Goal: Task Accomplishment & Management: Complete application form

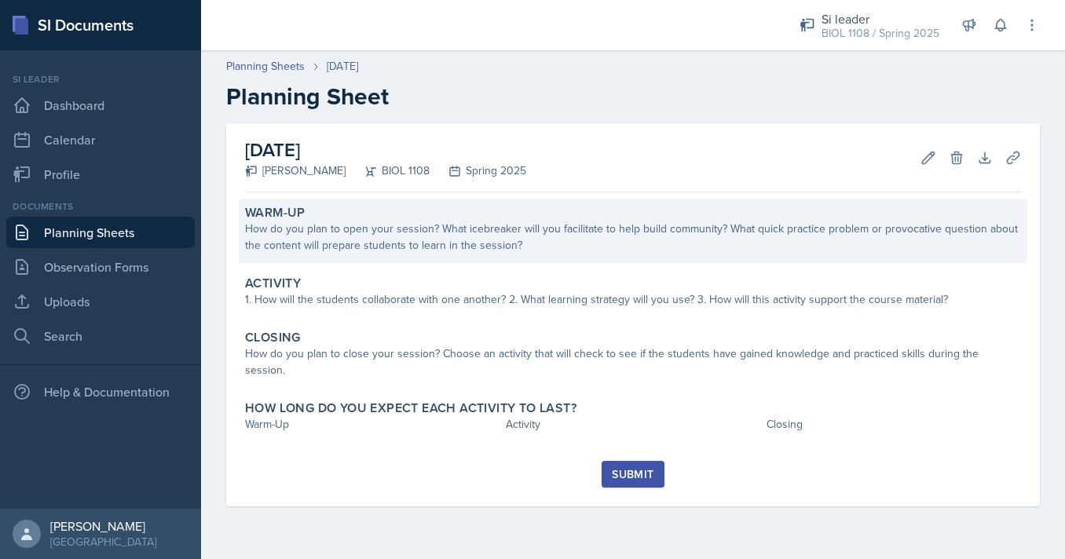
click at [450, 229] on div "How do you plan to open your session? What icebreaker will you facilitate to he…" at bounding box center [633, 237] width 776 height 33
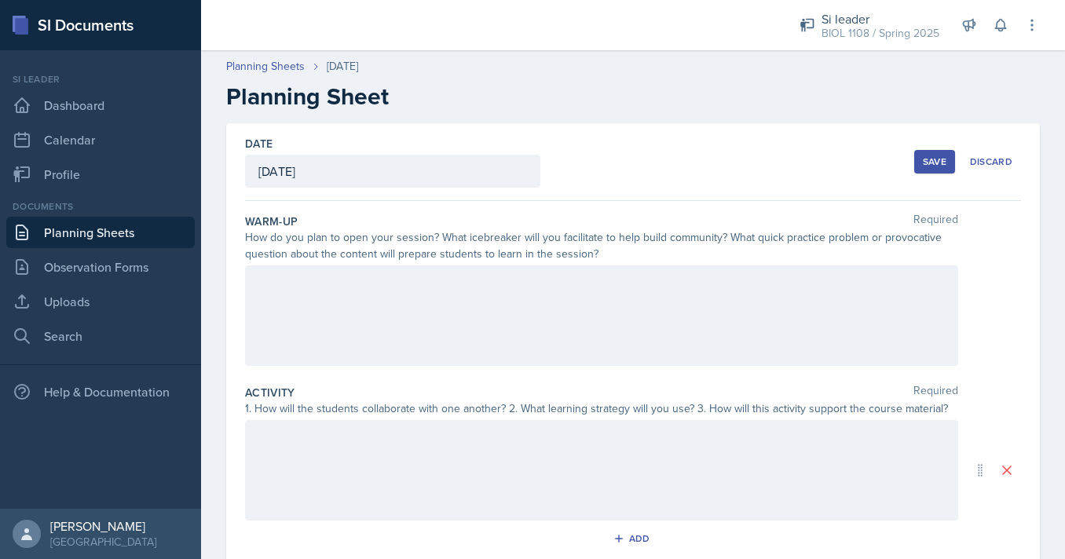
click at [454, 297] on div at bounding box center [601, 315] width 713 height 101
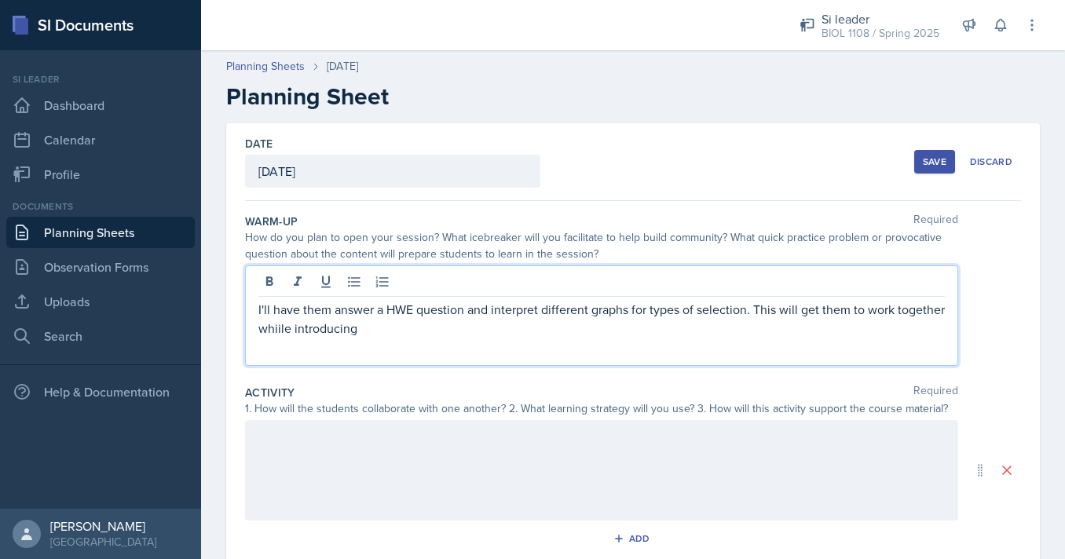
click at [279, 335] on p "I'll have them answer a HWE question and interpret different graphs for types o…" at bounding box center [601, 319] width 686 height 38
click at [371, 336] on p "I'll have them answer a HWE question and interpret different graphs for types o…" at bounding box center [601, 319] width 686 height 38
click at [470, 331] on p "I'll have them answer a HWE question and interpret different graphs for types o…" at bounding box center [601, 319] width 686 height 38
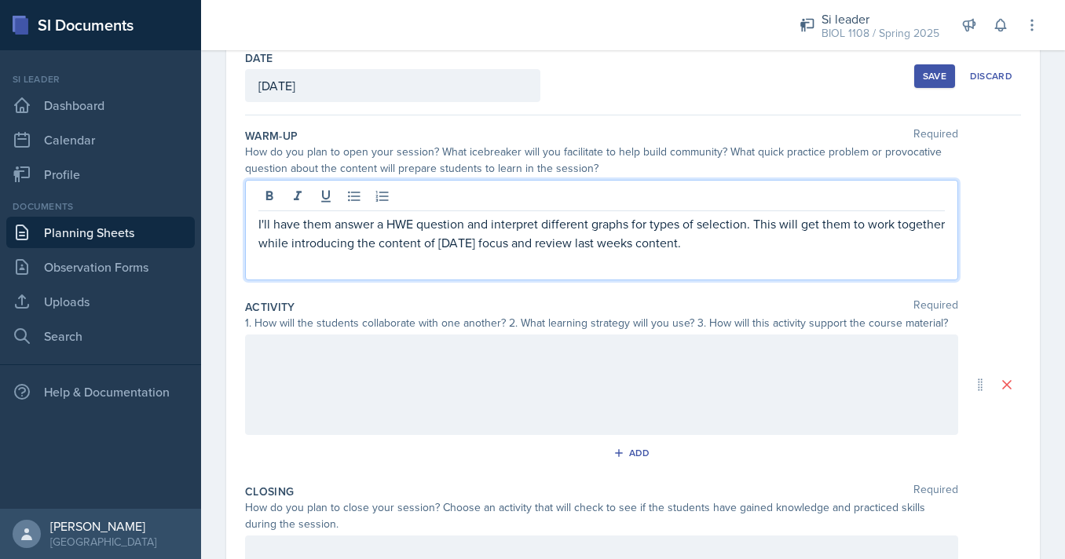
scroll to position [89, 0]
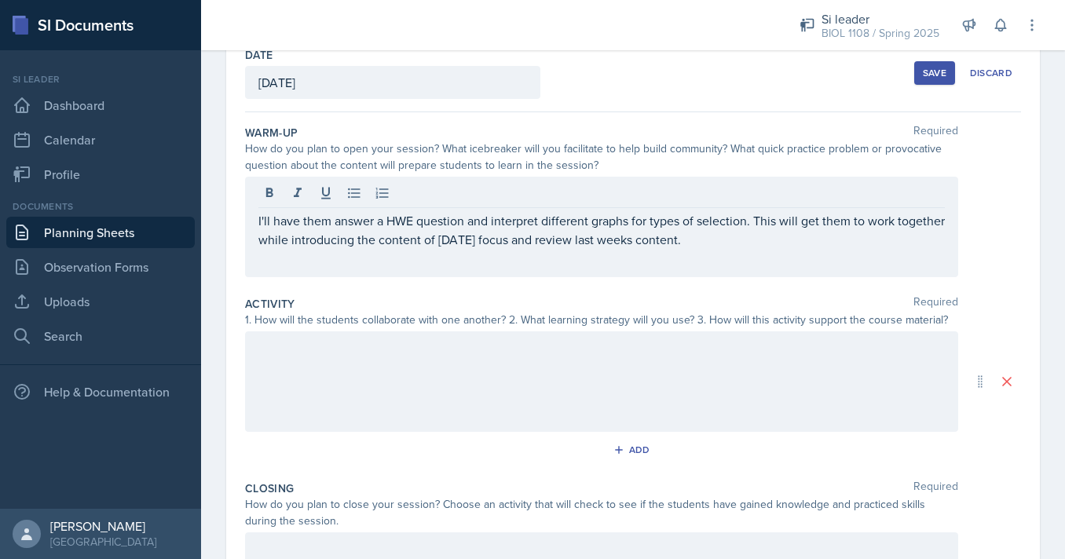
click at [449, 389] on div at bounding box center [601, 381] width 713 height 101
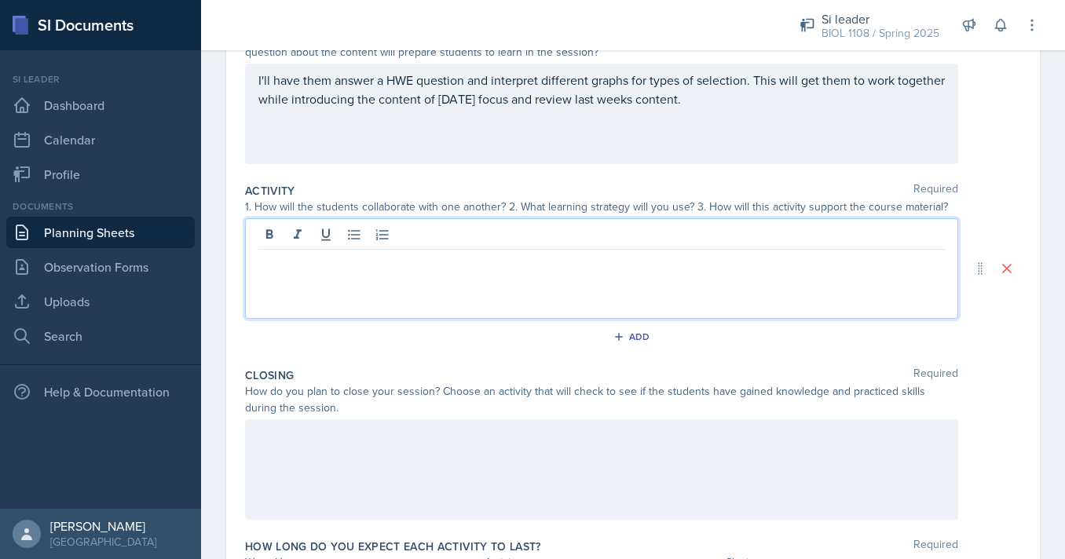
scroll to position [210, 0]
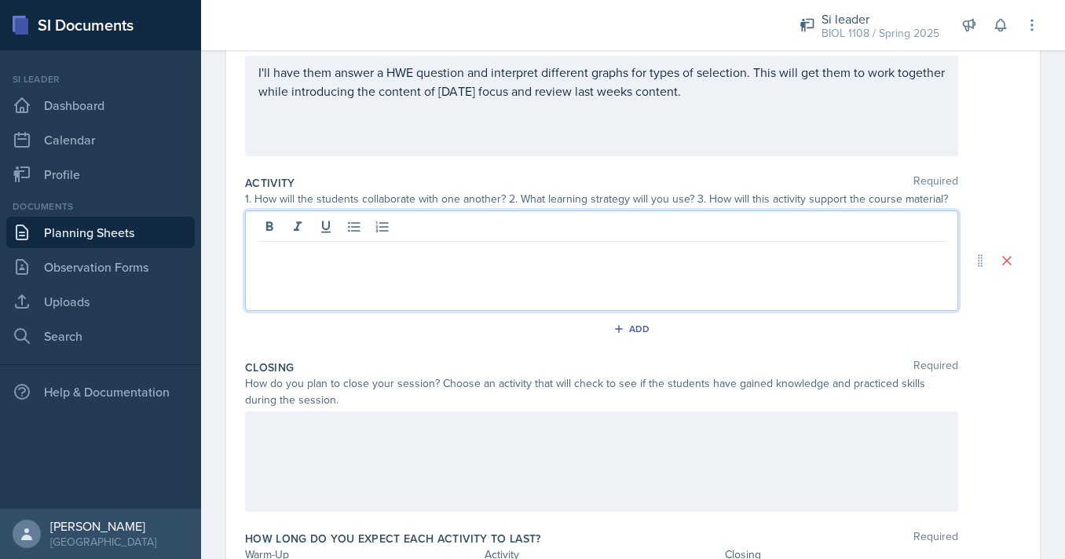
click at [635, 474] on div at bounding box center [601, 462] width 713 height 101
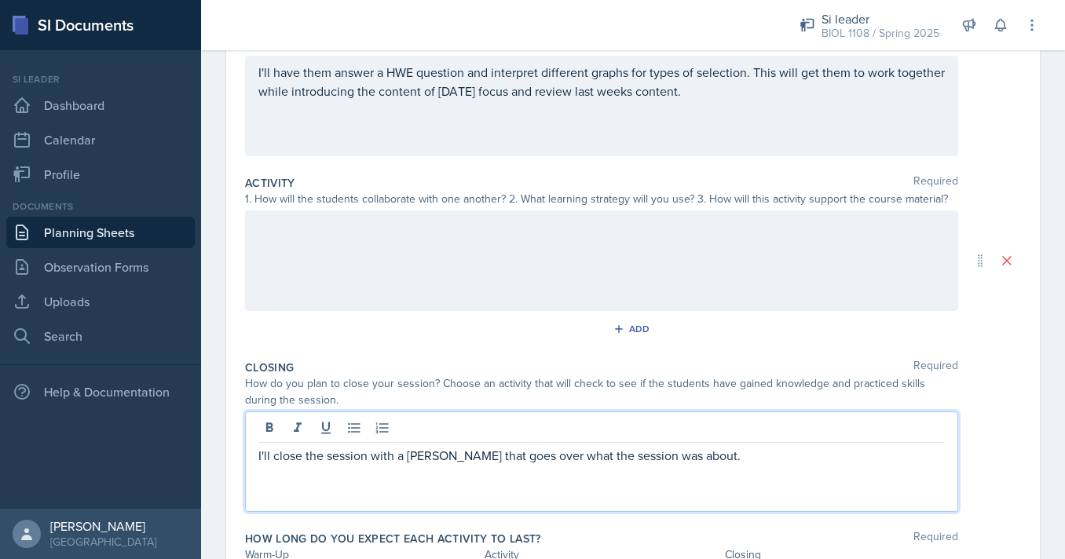
click at [579, 460] on p "I'll close the session with a [PERSON_NAME] that goes over what the session was…" at bounding box center [601, 455] width 686 height 19
click at [685, 459] on p "I'll close the session with a [PERSON_NAME] that goes over what this session wa…" at bounding box center [601, 455] width 686 height 19
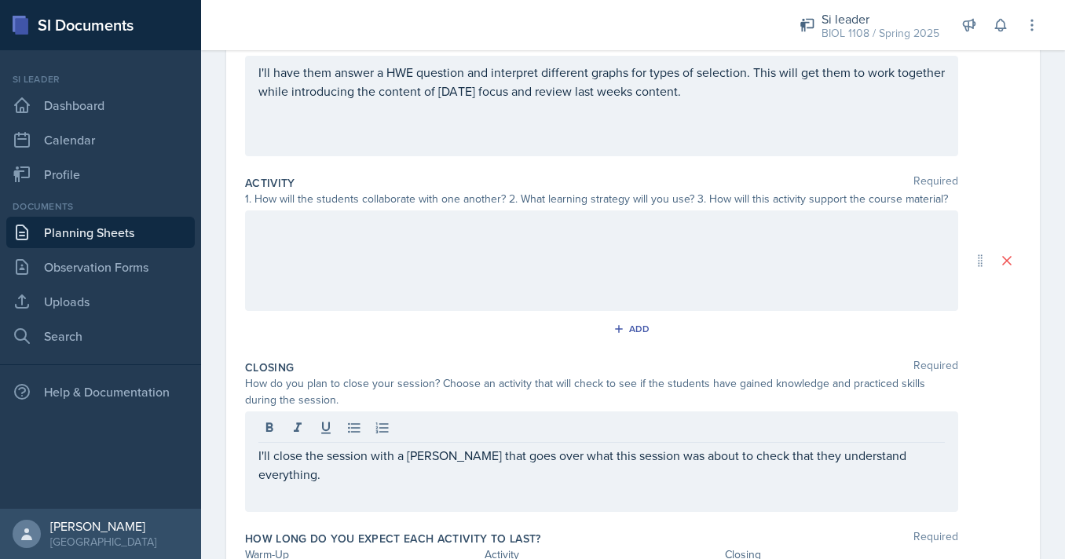
click at [970, 396] on div "How do you plan to close your session? Choose an activity that will check to se…" at bounding box center [633, 391] width 776 height 33
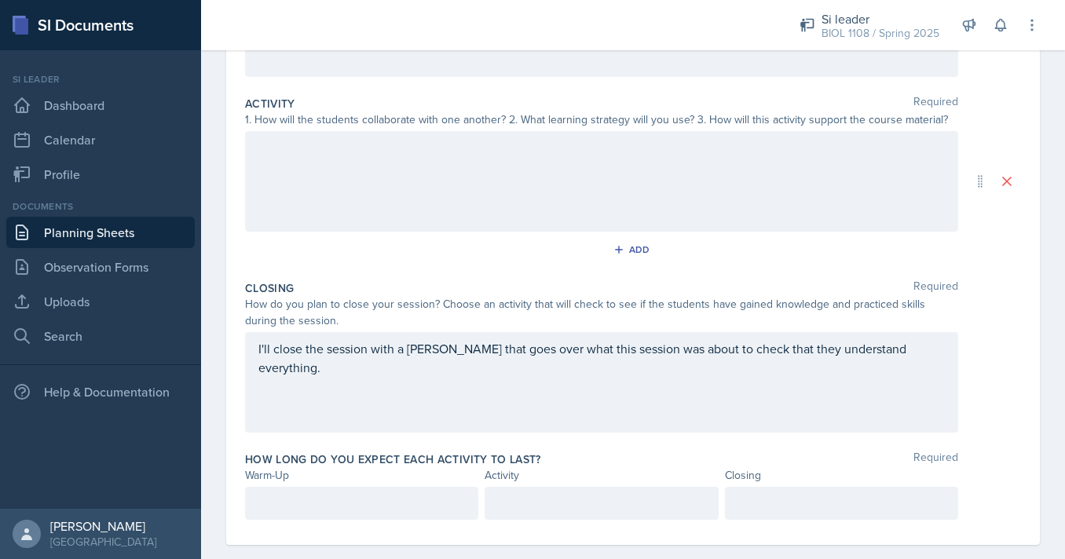
scroll to position [313, 0]
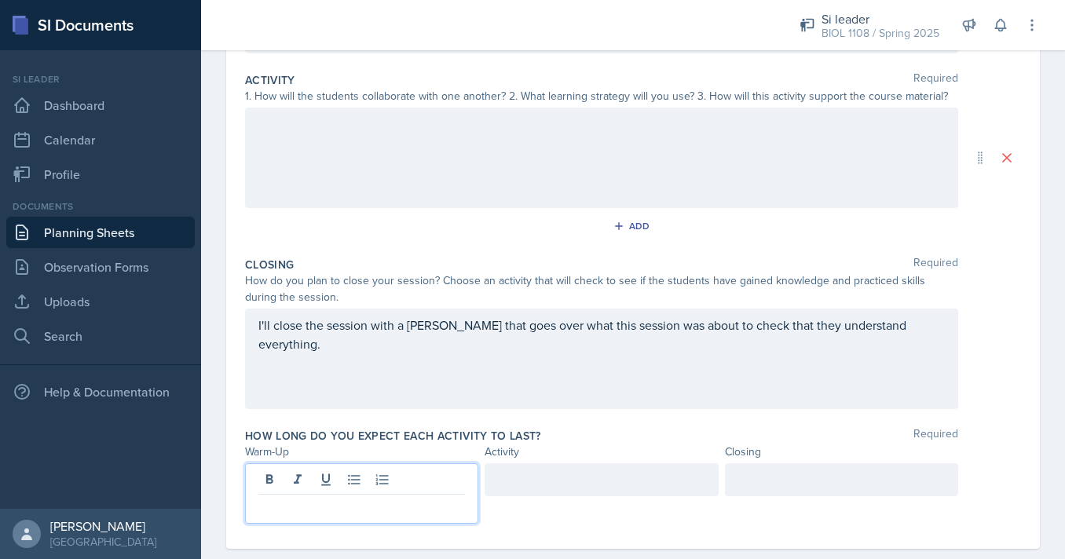
click at [426, 487] on div at bounding box center [361, 493] width 233 height 60
click at [594, 475] on div at bounding box center [601, 479] width 233 height 33
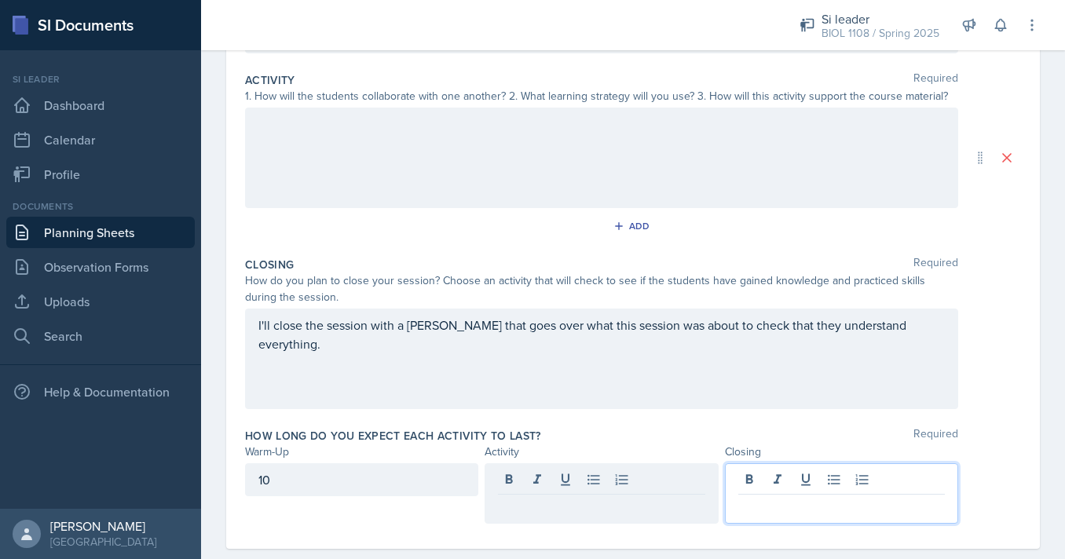
click at [752, 480] on div at bounding box center [841, 493] width 233 height 60
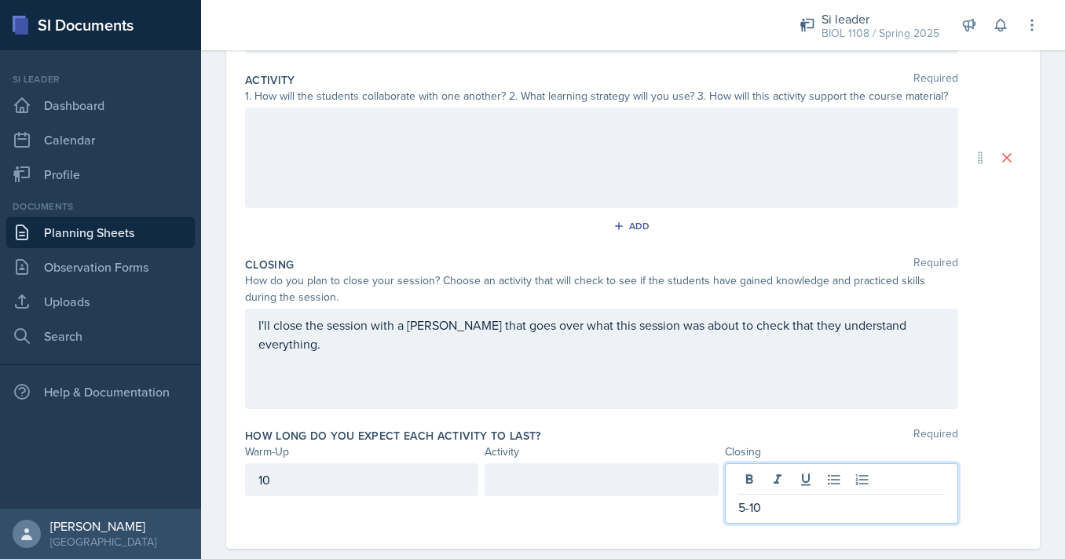
click at [537, 496] on div at bounding box center [601, 479] width 233 height 33
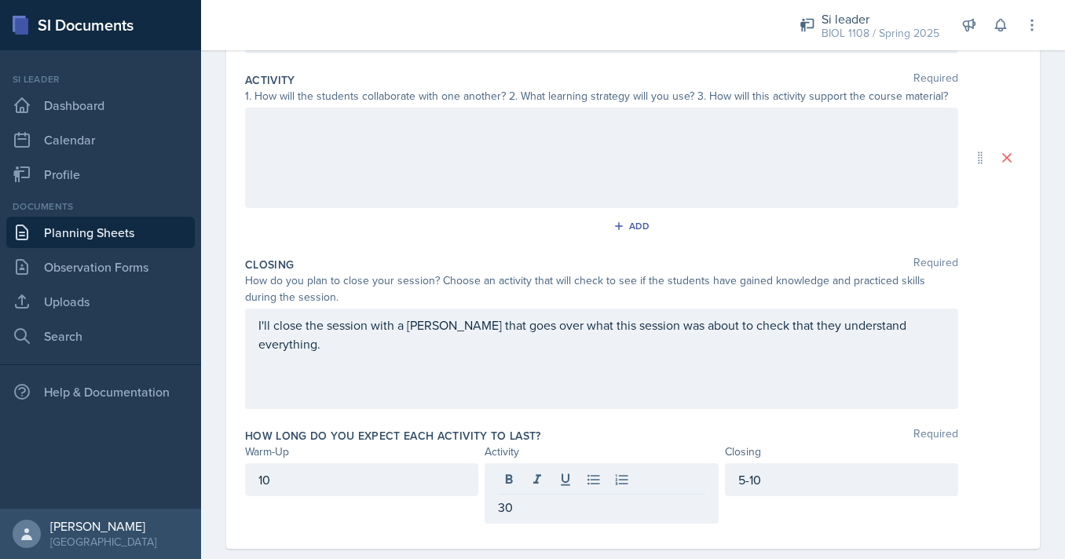
click at [1013, 386] on div "I'll close the session with a [PERSON_NAME] that goes over what this session wa…" at bounding box center [633, 359] width 776 height 101
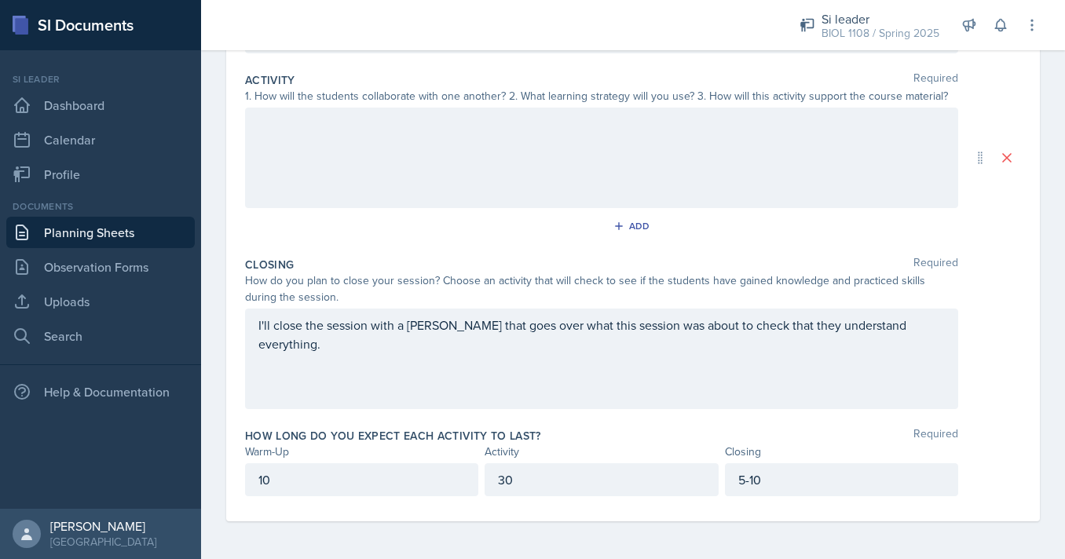
click at [850, 381] on div "I'll close the session with a [PERSON_NAME] that goes over what this session wa…" at bounding box center [601, 359] width 713 height 101
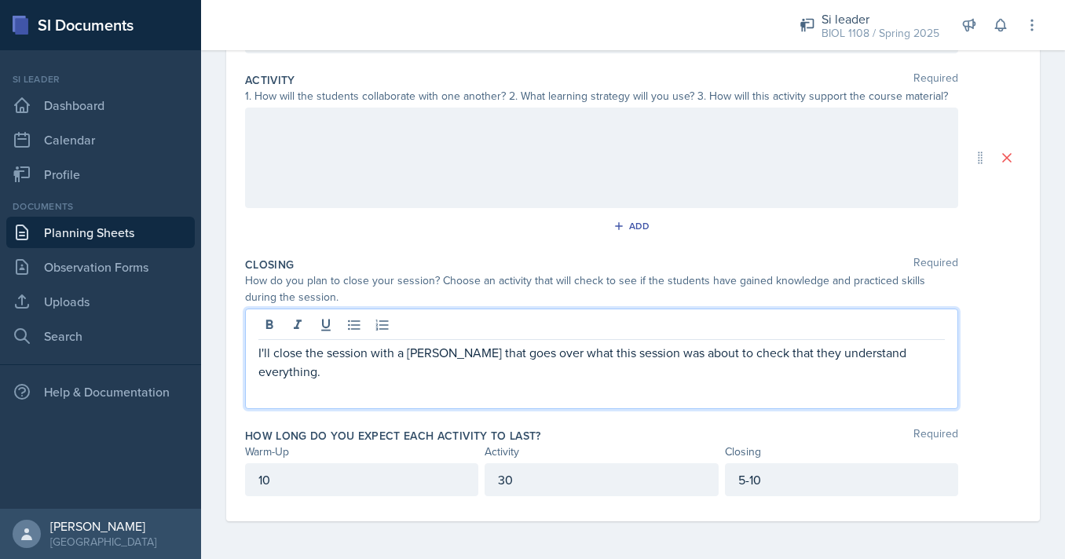
click at [1014, 358] on div "I'll close the session with a [PERSON_NAME] that goes over what this session wa…" at bounding box center [633, 359] width 776 height 101
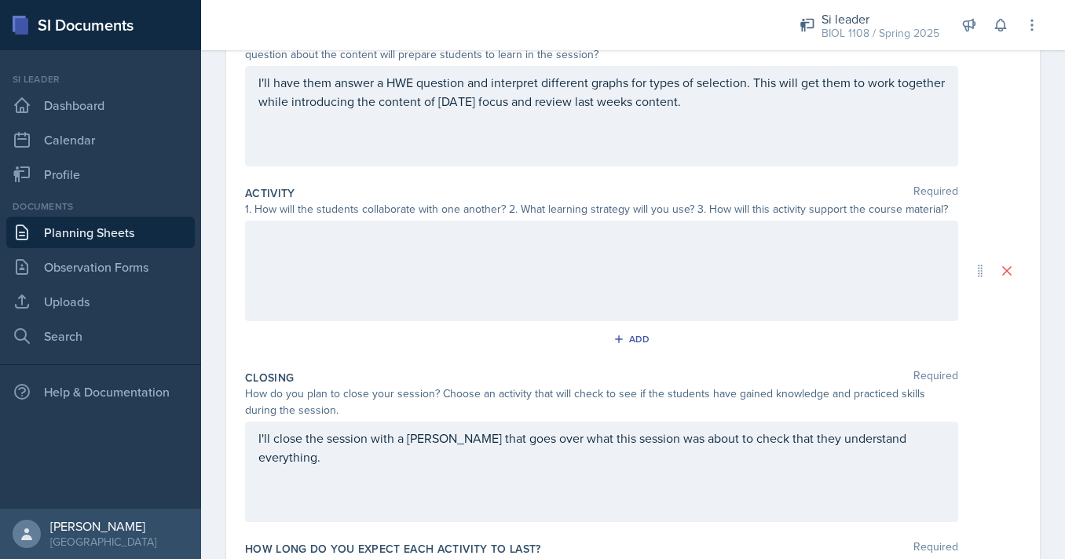
scroll to position [188, 0]
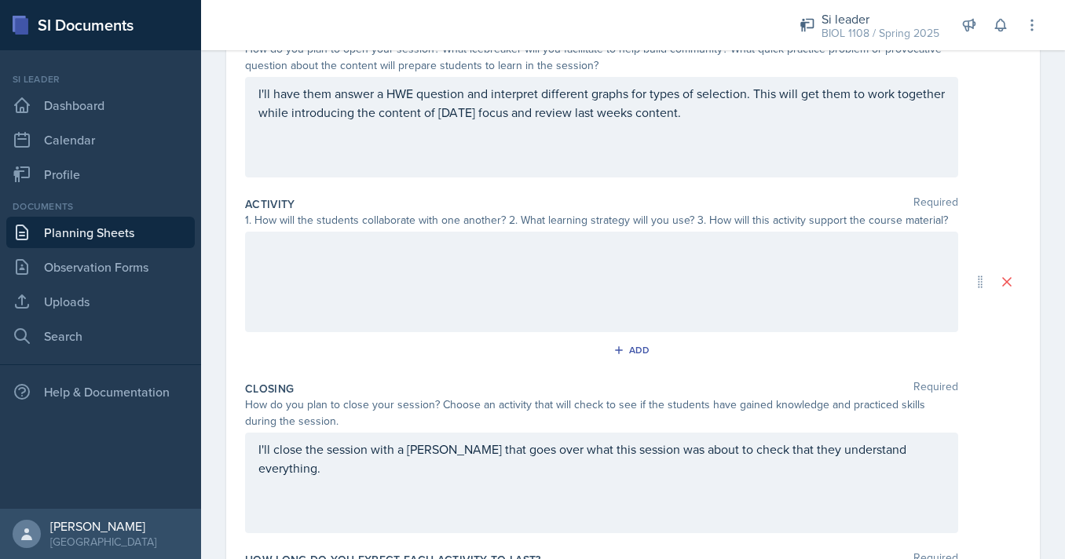
click at [515, 303] on div at bounding box center [601, 282] width 713 height 101
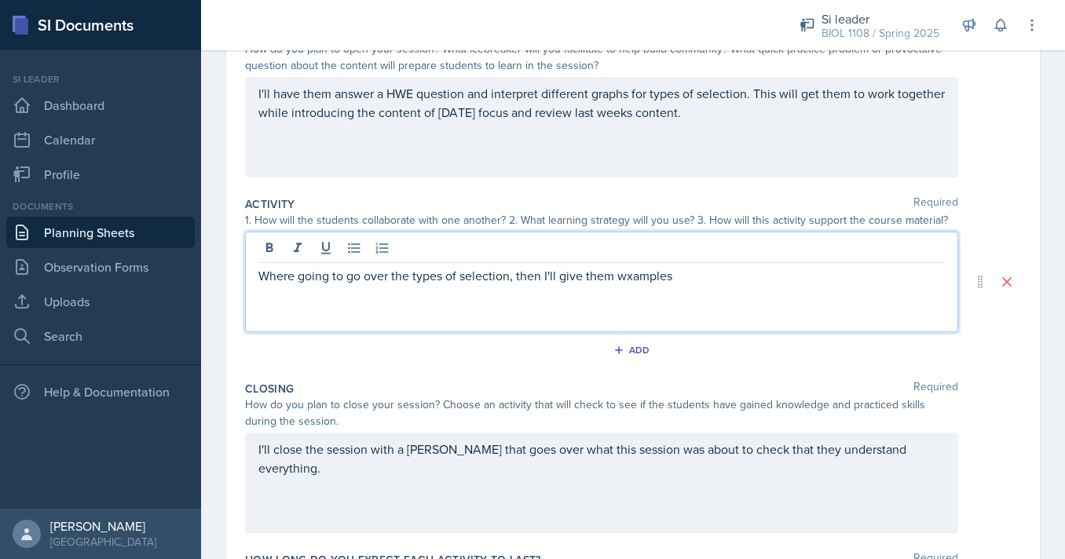
click at [624, 280] on p "Where going to go over the types of selection, then I'll give them wxamples" at bounding box center [601, 275] width 686 height 19
click at [679, 273] on p "Where going to go over the types of selection, then I'll give them examples" at bounding box center [601, 275] width 686 height 19
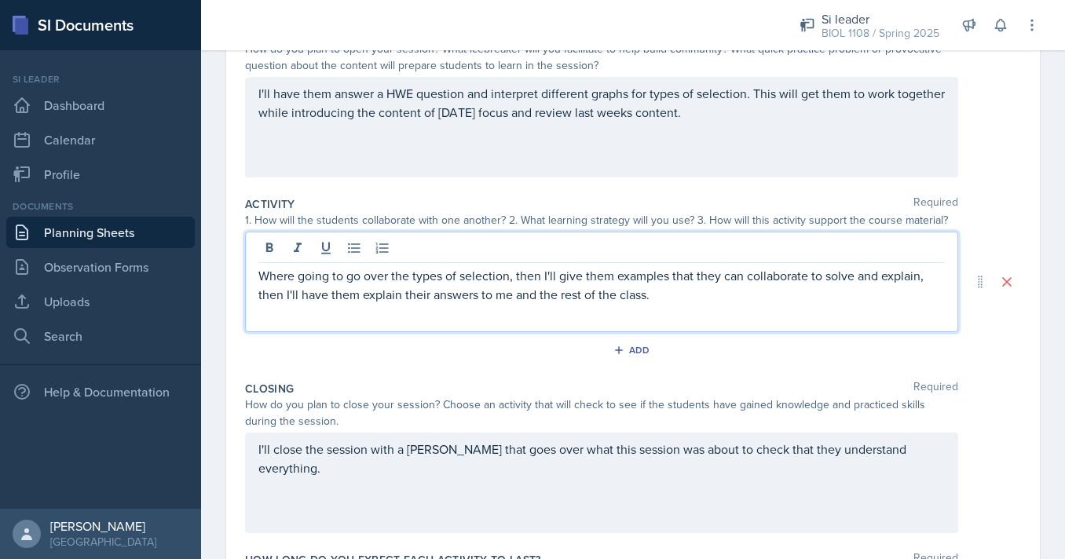
click at [277, 274] on p "Where going to go over the types of selection, then I'll give them examples tha…" at bounding box center [601, 285] width 686 height 38
click at [683, 304] on div "We're going to go over the types of selection, then I'll give them examples tha…" at bounding box center [601, 282] width 713 height 101
click at [681, 299] on p "We're going to go over the types of selection, then I'll give them examples tha…" at bounding box center [601, 285] width 686 height 38
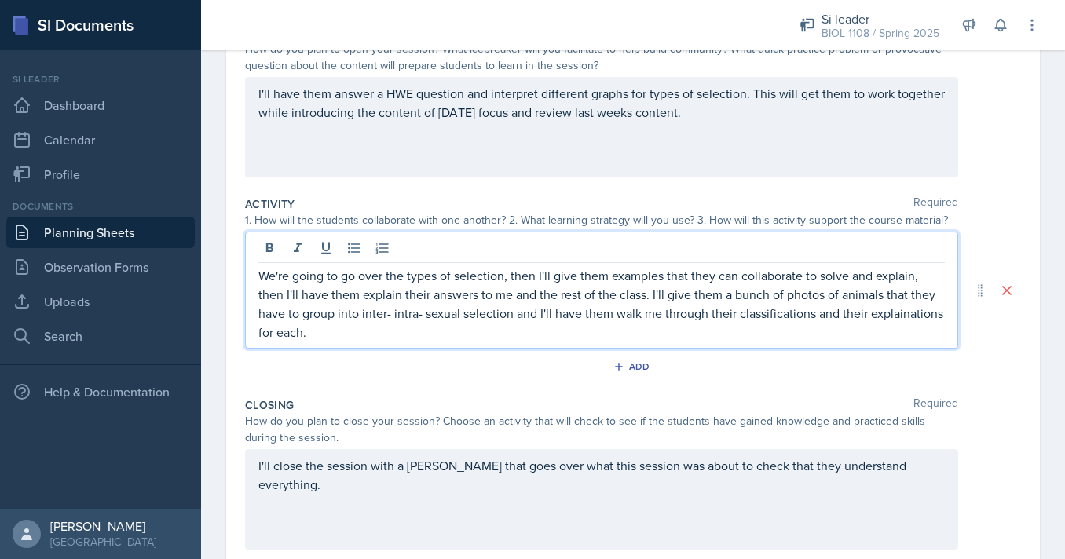
click at [898, 318] on p "We're going to go over the types of selection, then I'll give them examples tha…" at bounding box center [601, 303] width 686 height 75
click at [877, 328] on p "We're going to go over the types of selection, then I'll give them examples tha…" at bounding box center [601, 303] width 686 height 75
click at [874, 337] on p "We're going to go over the types of selection, then I'll give them examples tha…" at bounding box center [601, 303] width 686 height 75
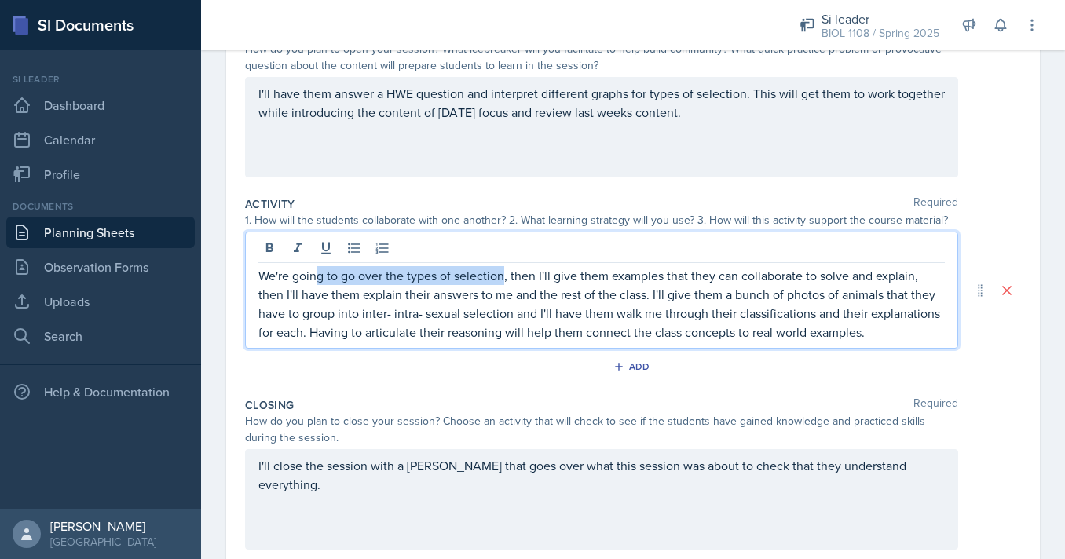
drag, startPoint x: 315, startPoint y: 280, endPoint x: 508, endPoint y: 279, distance: 193.2
click at [508, 279] on p "We're going to go over the types of selection, then I'll give them examples tha…" at bounding box center [601, 303] width 686 height 75
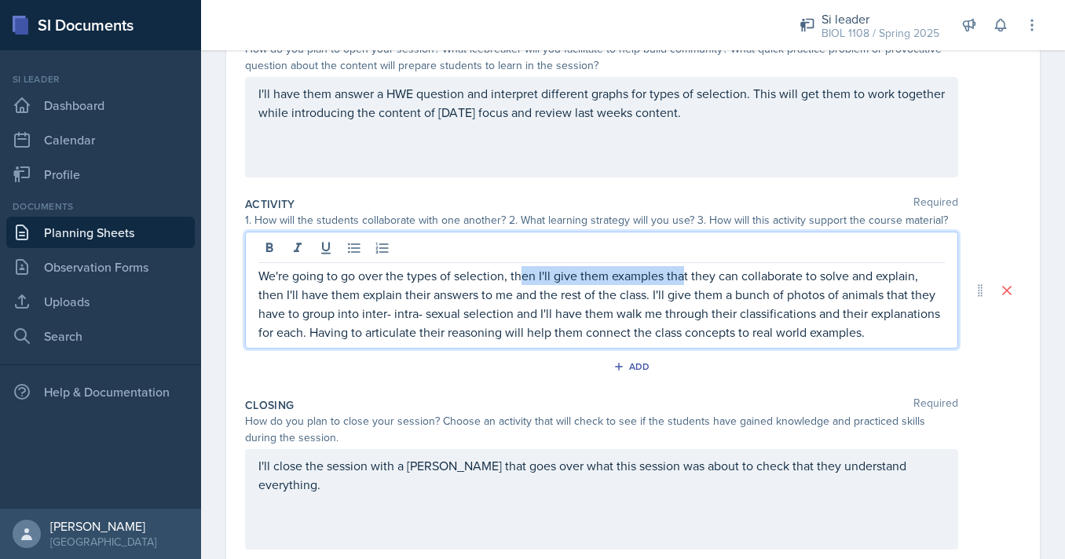
drag, startPoint x: 518, startPoint y: 277, endPoint x: 685, endPoint y: 276, distance: 166.5
click at [685, 276] on p "We're going to go over the types of selection, then I'll give them examples tha…" at bounding box center [601, 303] width 686 height 75
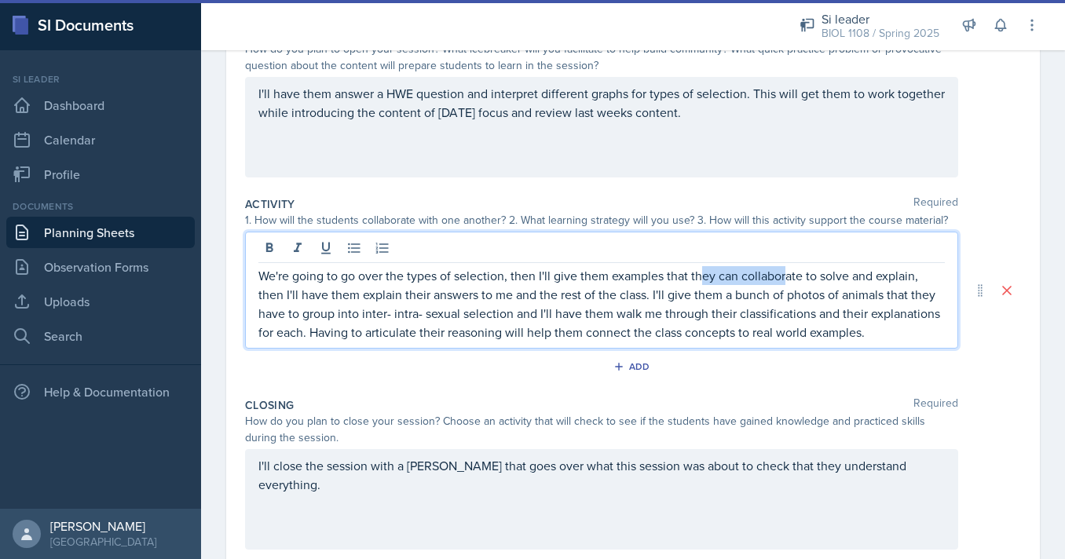
drag, startPoint x: 698, startPoint y: 276, endPoint x: 799, endPoint y: 275, distance: 100.5
click at [798, 276] on p "We're going to go over the types of selection, then I'll give them examples tha…" at bounding box center [601, 303] width 686 height 75
drag, startPoint x: 818, startPoint y: 275, endPoint x: 914, endPoint y: 275, distance: 96.6
click at [914, 275] on p "We're going to go over the types of selection, then I'll give them examples tha…" at bounding box center [601, 303] width 686 height 75
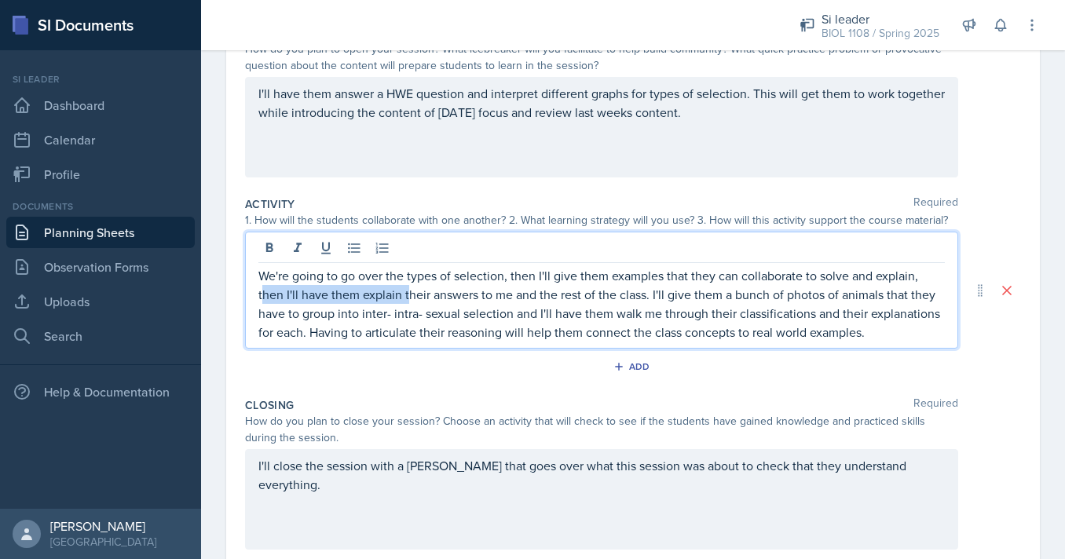
drag, startPoint x: 265, startPoint y: 302, endPoint x: 466, endPoint y: 302, distance: 200.3
click at [466, 302] on p "We're going to go over the types of selection, then I'll give them examples tha…" at bounding box center [601, 303] width 686 height 75
click at [920, 276] on p "We're going to go over the types of selection, then I'll give them examples tha…" at bounding box center [601, 303] width 686 height 75
click at [1026, 198] on div "Date [DATE] [DATE] 27 28 29 30 31 1 2 3 4 5 6 7 8 9 10 11 12 13 14 15 16 17 18 …" at bounding box center [633, 298] width 814 height 727
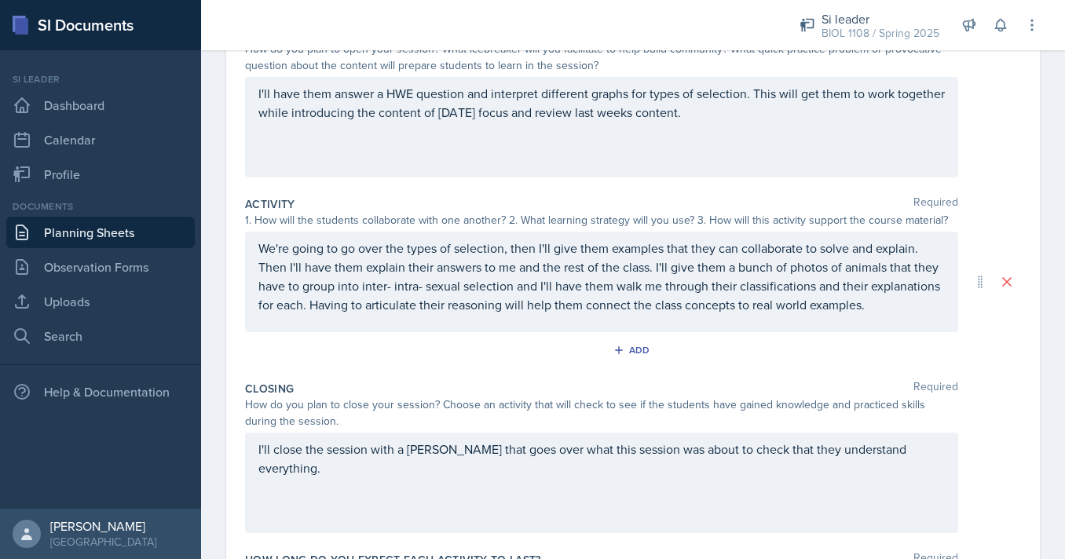
scroll to position [0, 0]
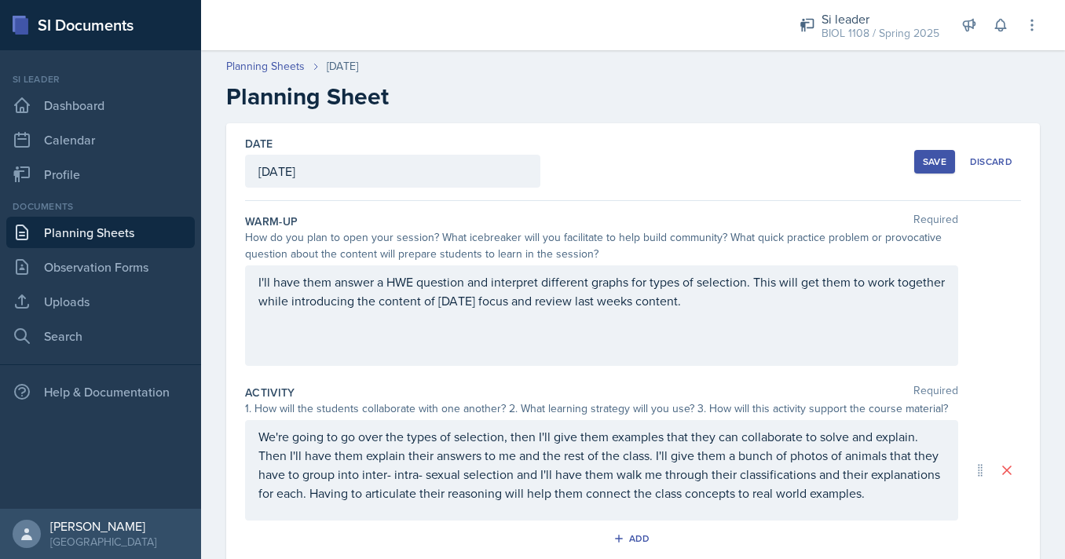
click at [931, 156] on div "Save" at bounding box center [935, 162] width 24 height 13
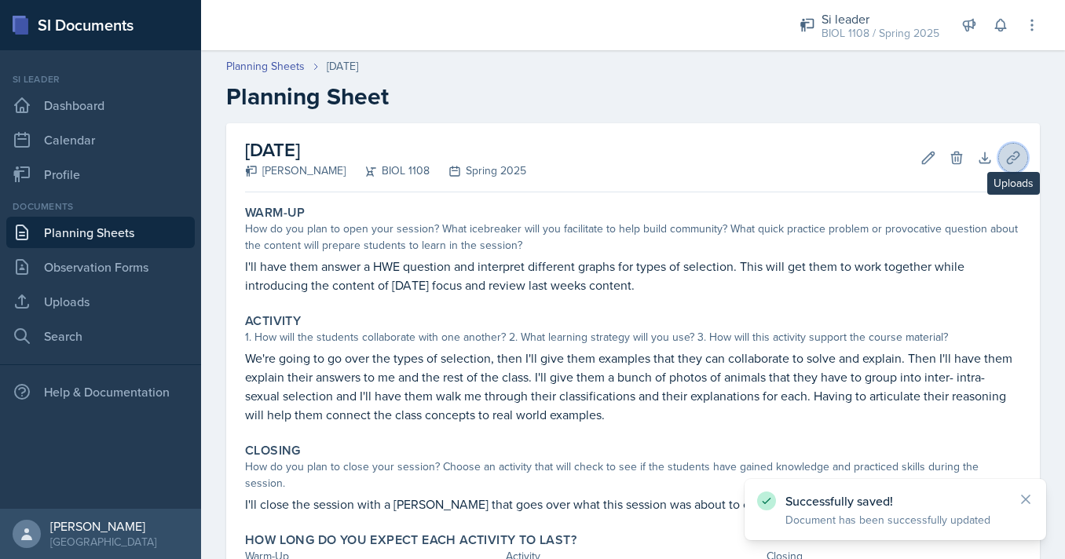
click at [1012, 162] on icon at bounding box center [1013, 158] width 16 height 16
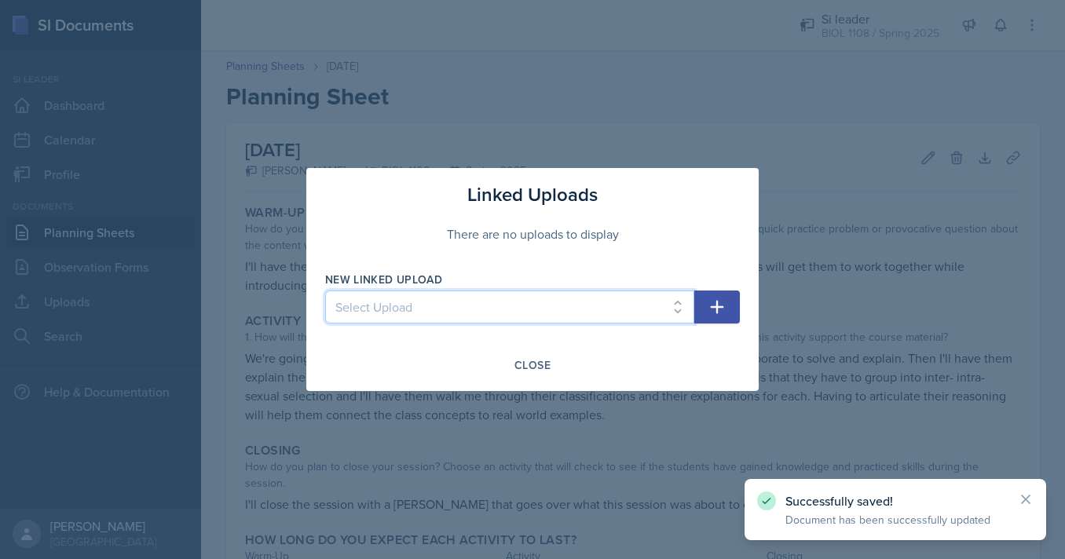
click at [325, 291] on select "Select Upload SI Session #1 SI Session #2 SI Session #3 SI Session #4 Unit 1 Ma…" at bounding box center [509, 307] width 369 height 33
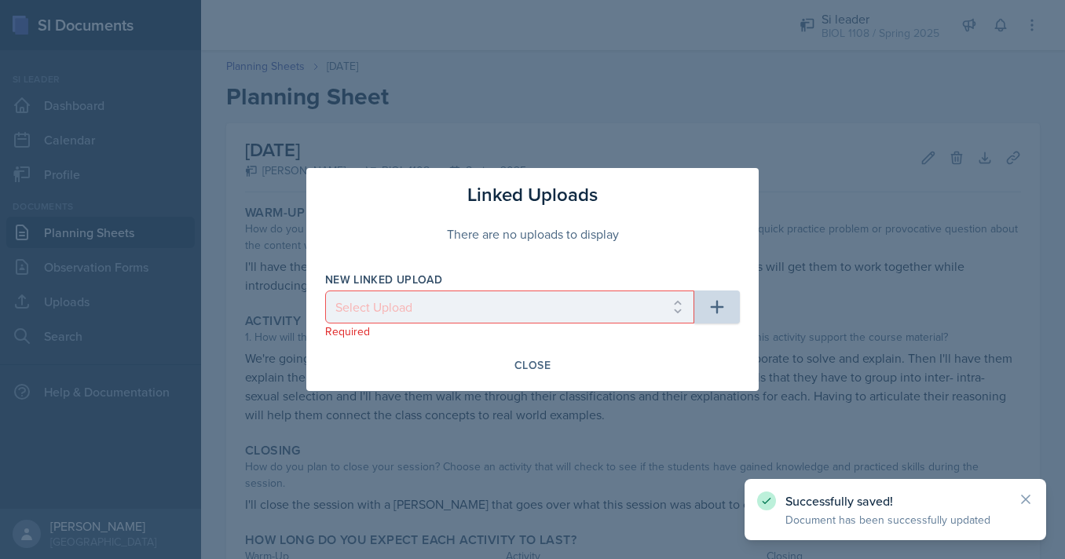
click at [804, 231] on div at bounding box center [532, 279] width 1065 height 559
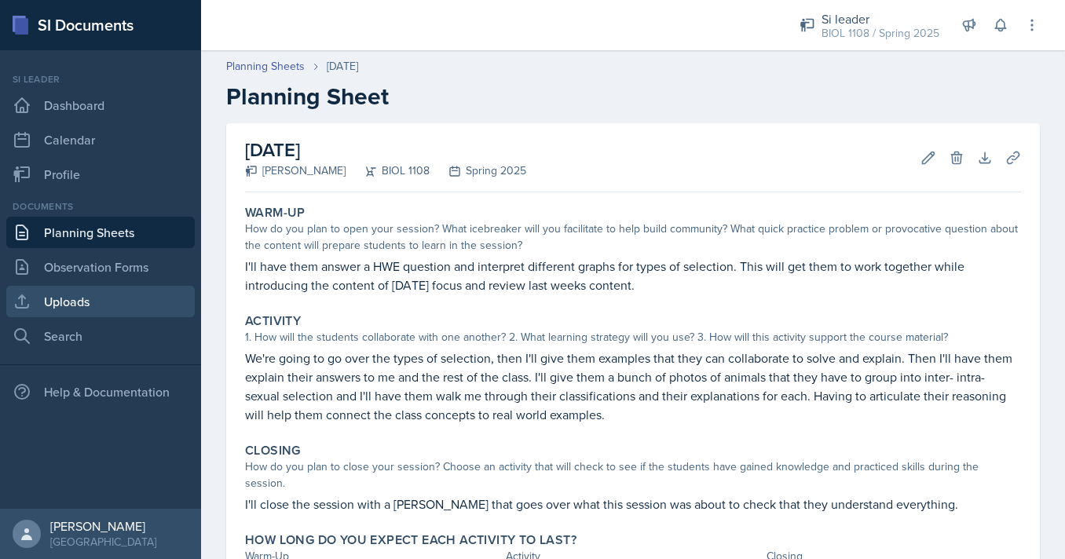
click at [55, 307] on link "Uploads" at bounding box center [100, 301] width 188 height 31
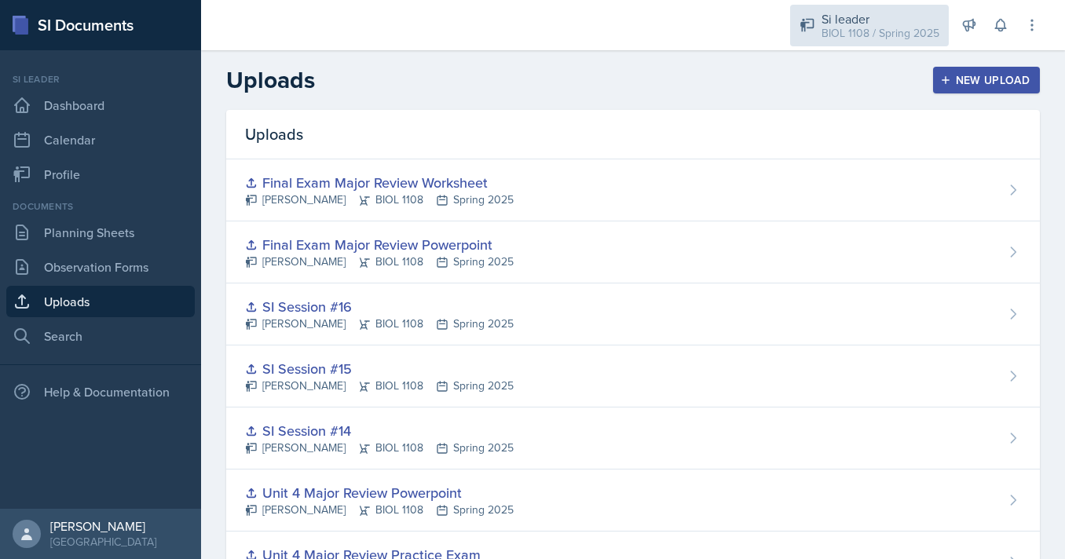
click at [844, 33] on div "BIOL 1108 / Spring 2025" at bounding box center [881, 33] width 118 height 16
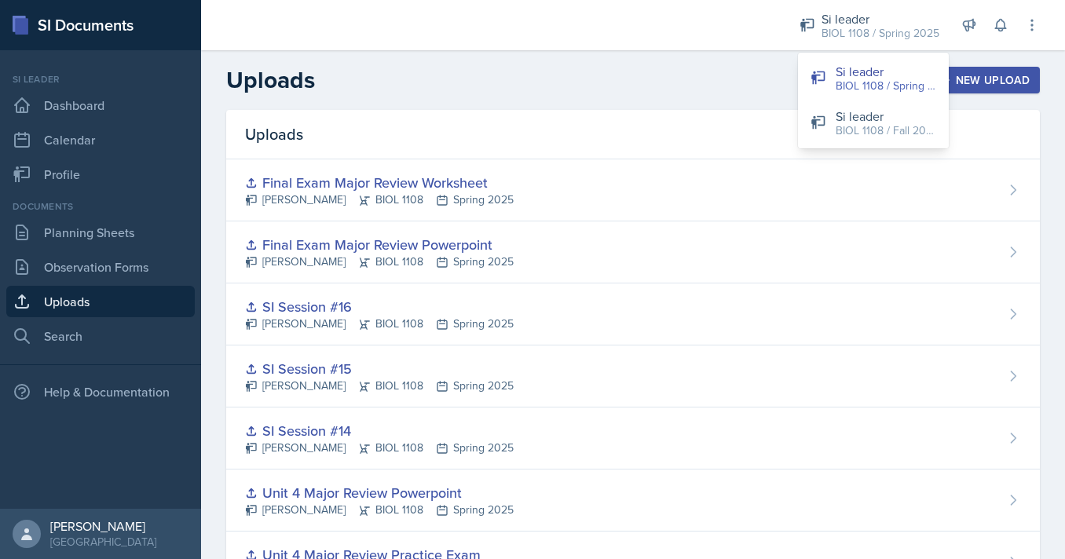
click at [607, 126] on div "Uploads" at bounding box center [633, 134] width 814 height 49
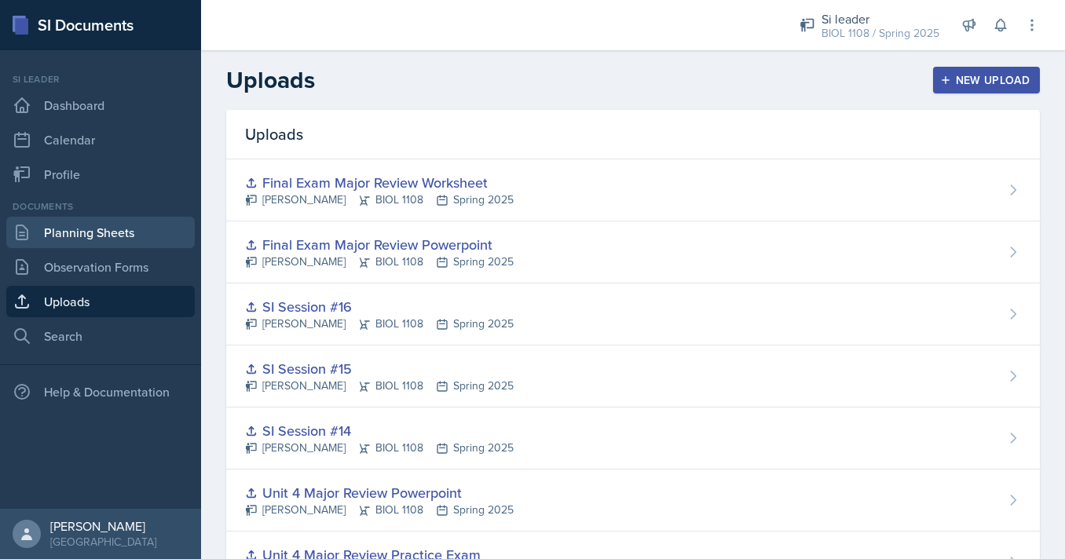
click at [98, 236] on link "Planning Sheets" at bounding box center [100, 232] width 188 height 31
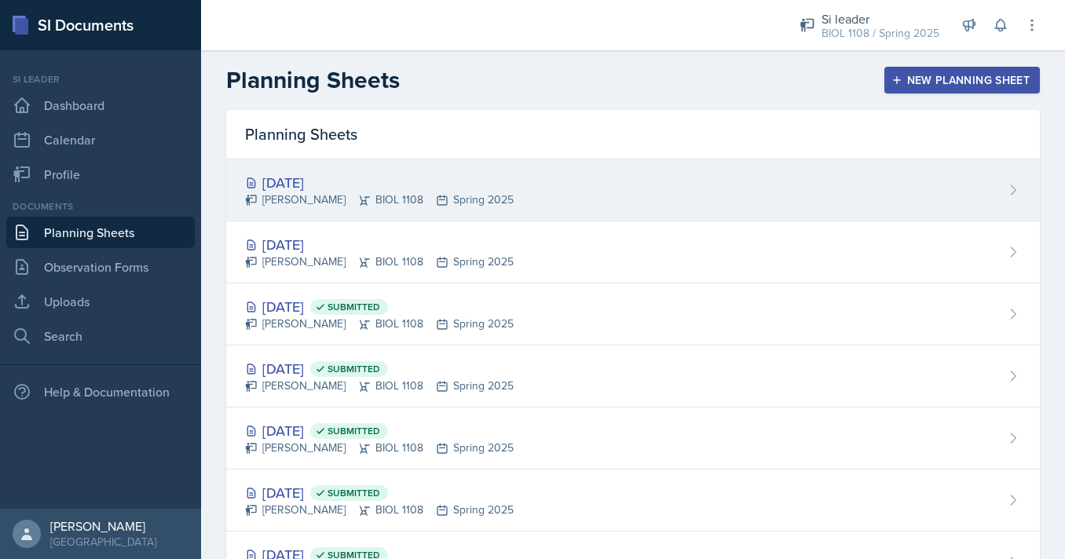
click at [411, 183] on div "[DATE]" at bounding box center [379, 182] width 269 height 21
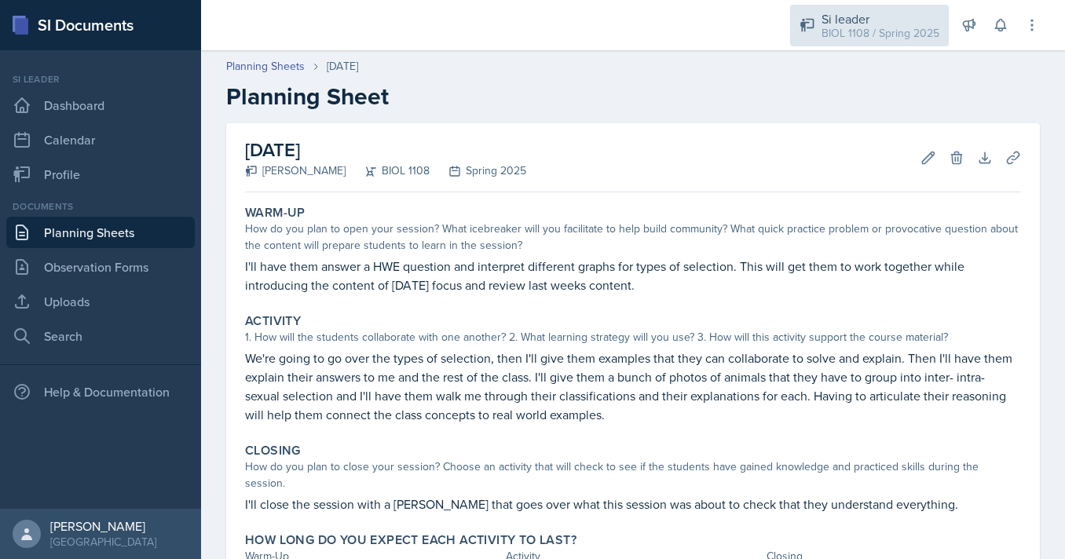
click at [895, 24] on div "Si leader" at bounding box center [881, 18] width 118 height 19
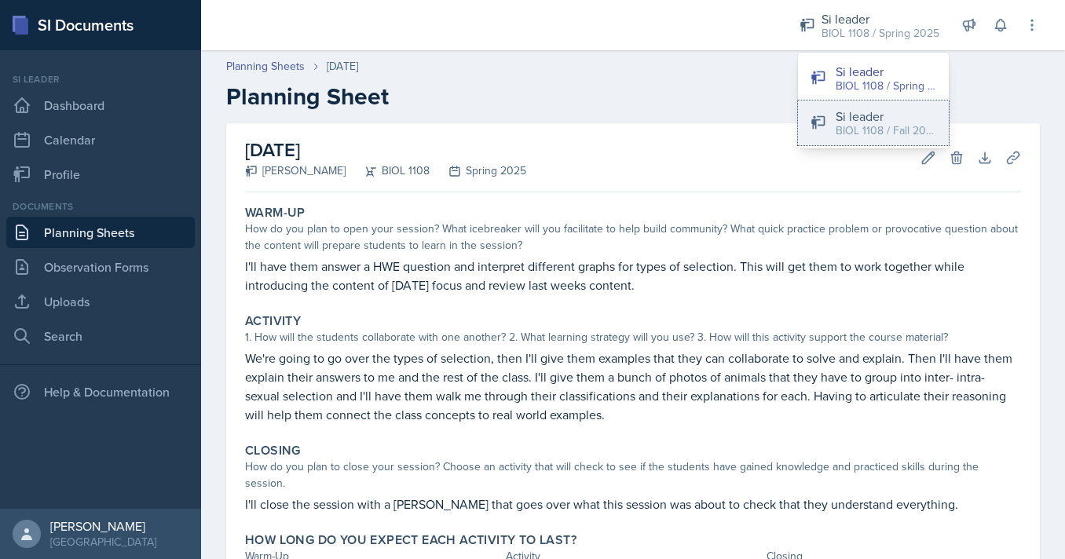
click at [844, 115] on div "Si leader" at bounding box center [886, 116] width 101 height 19
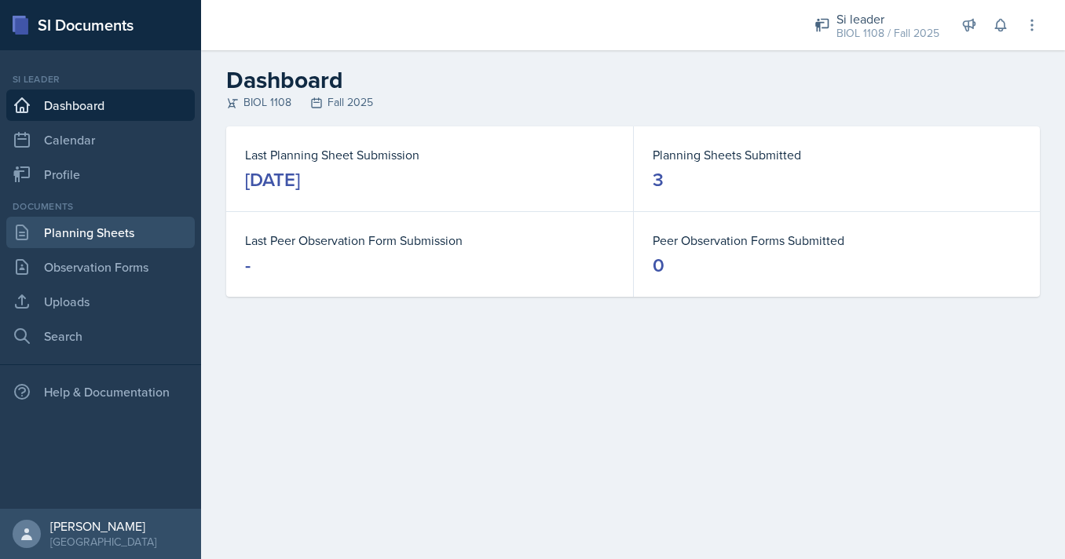
click at [75, 230] on link "Planning Sheets" at bounding box center [100, 232] width 188 height 31
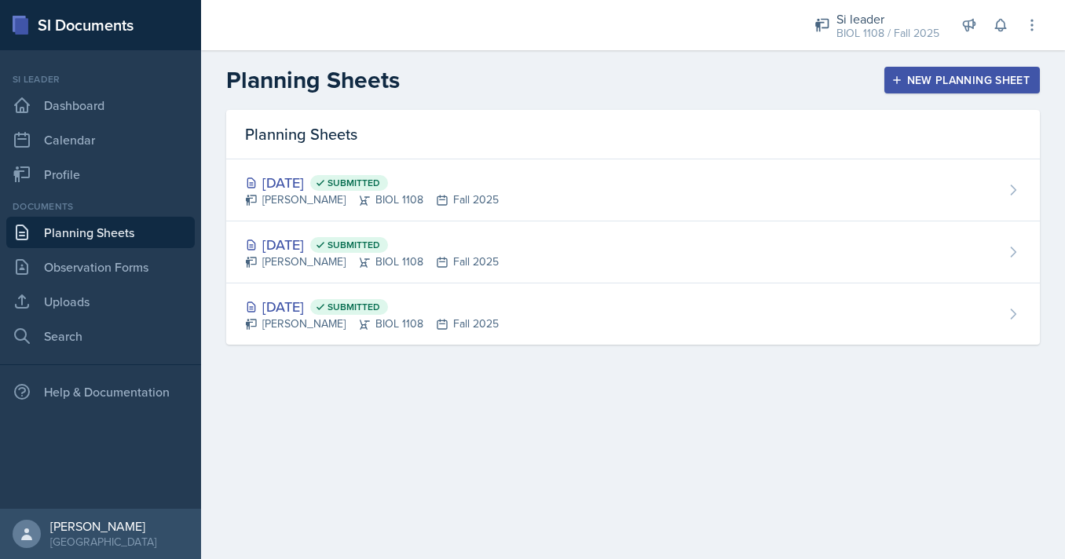
click at [949, 76] on div "New Planning Sheet" at bounding box center [962, 80] width 135 height 13
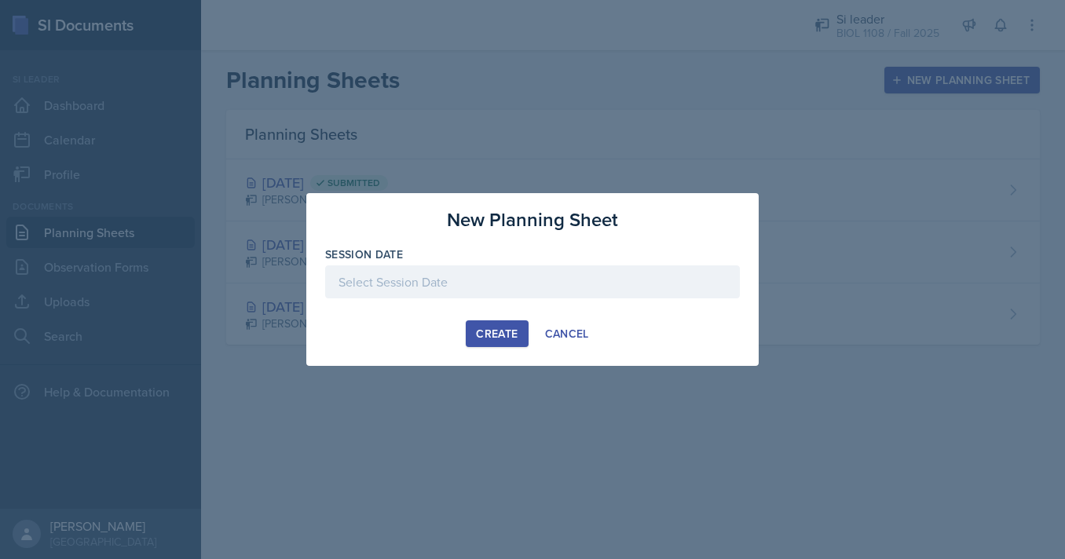
click at [457, 274] on div at bounding box center [532, 281] width 415 height 33
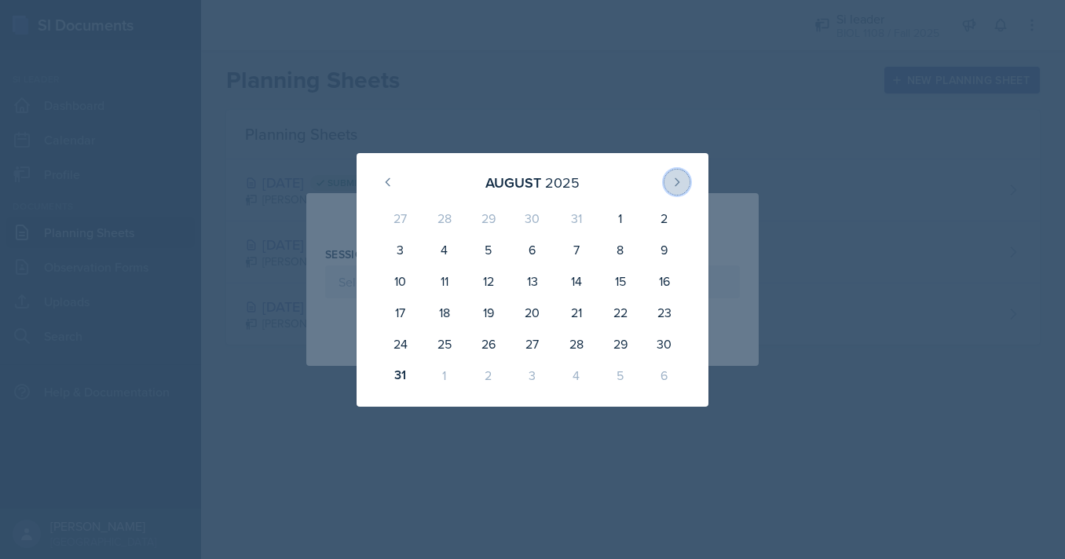
click at [683, 181] on icon at bounding box center [677, 182] width 13 height 13
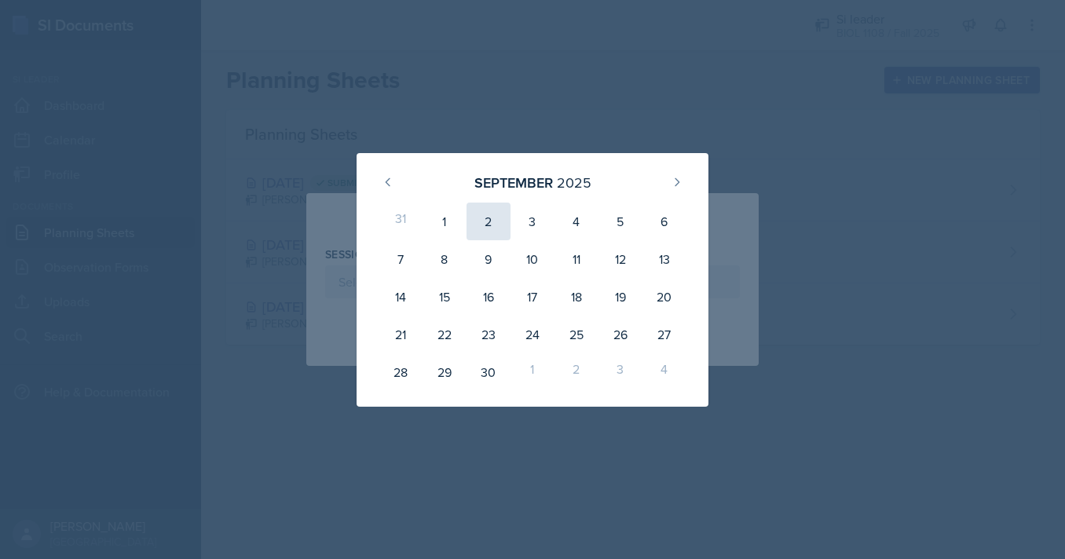
click at [492, 219] on div "2" at bounding box center [489, 222] width 44 height 38
type input "[DATE]"
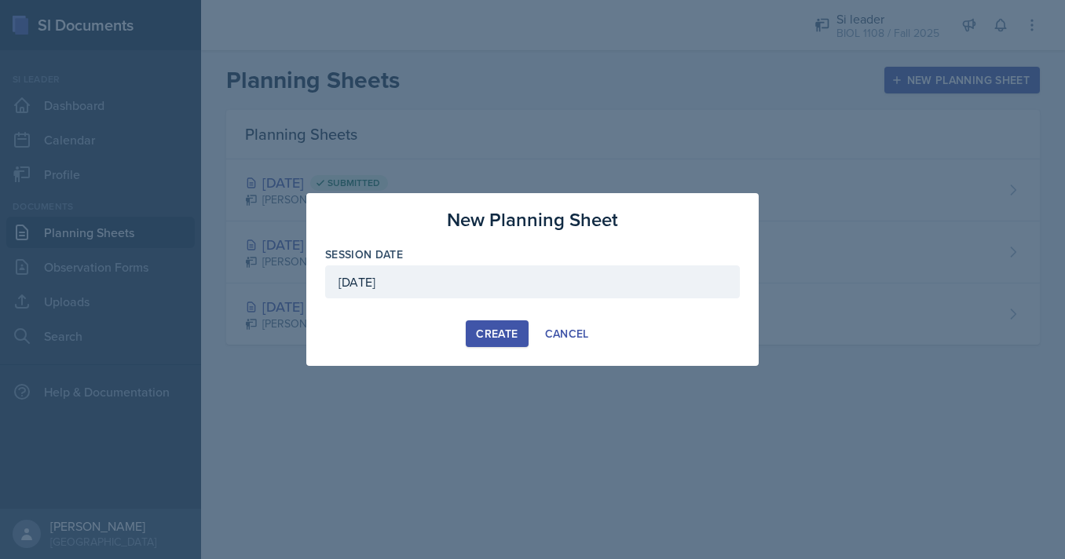
click at [511, 328] on div "Create" at bounding box center [497, 334] width 42 height 13
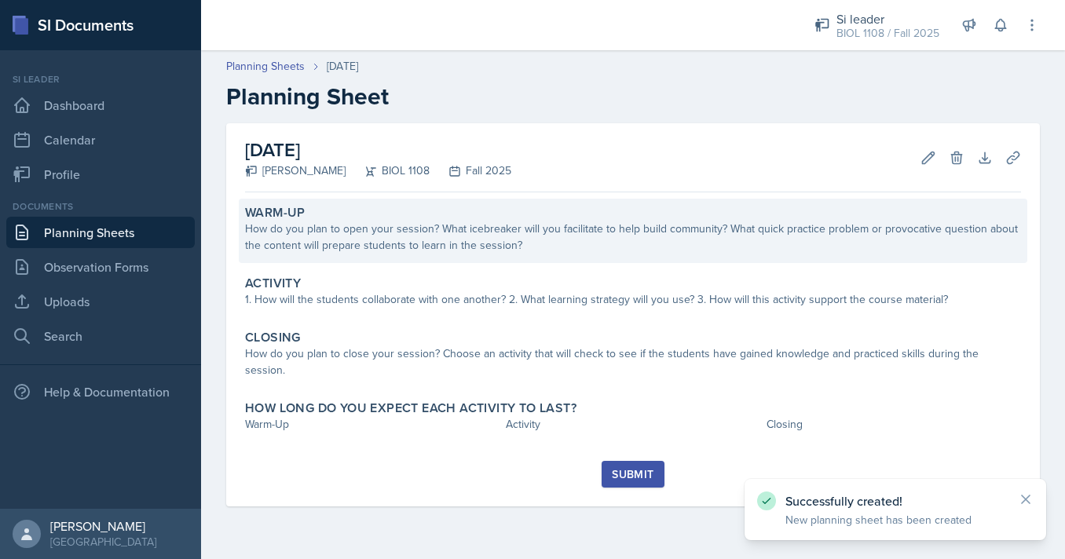
click at [453, 245] on div "How do you plan to open your session? What icebreaker will you facilitate to he…" at bounding box center [633, 237] width 776 height 33
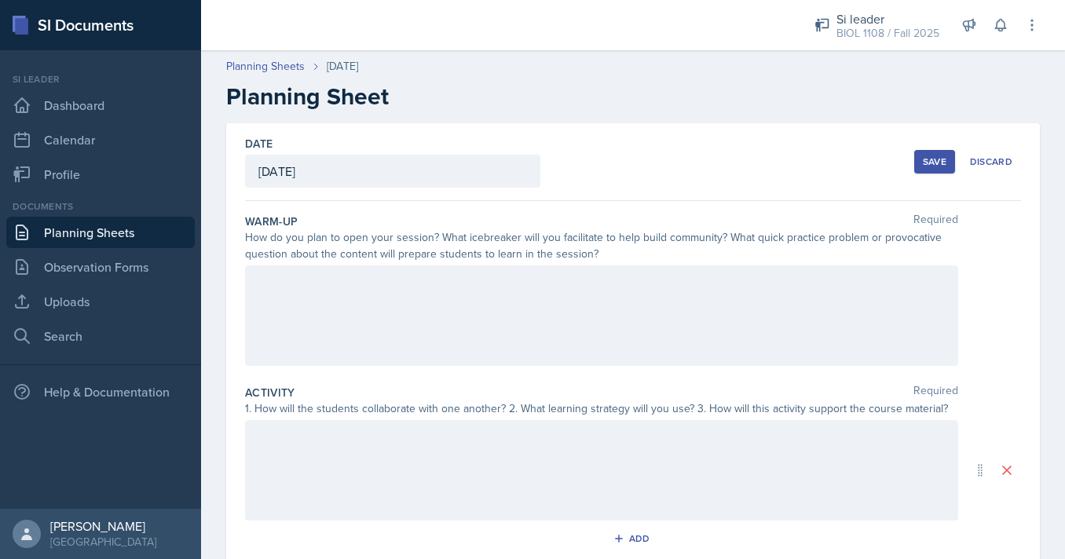
click at [517, 298] on div at bounding box center [601, 315] width 713 height 101
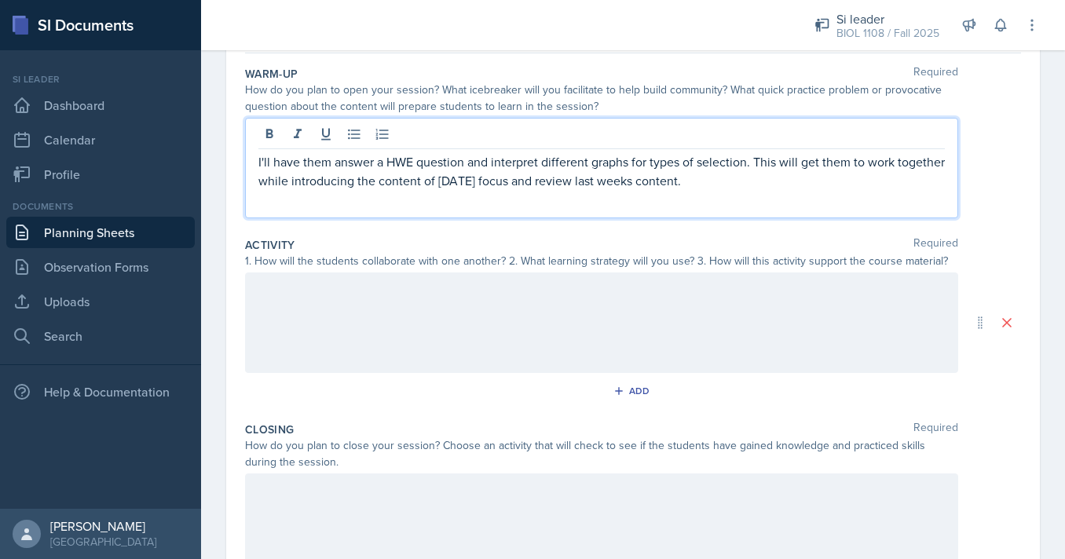
scroll to position [156, 0]
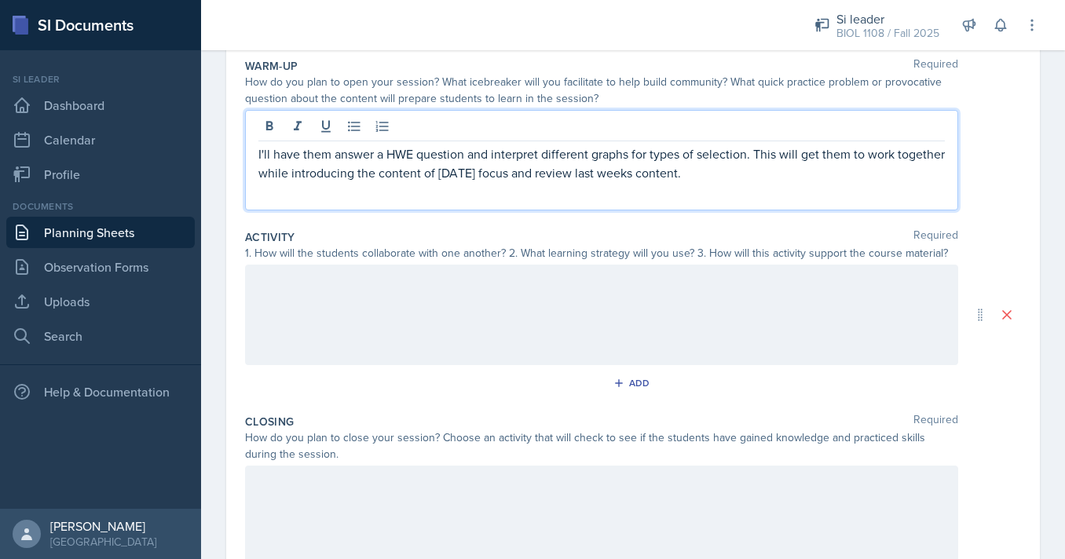
click at [529, 307] on div at bounding box center [601, 315] width 713 height 101
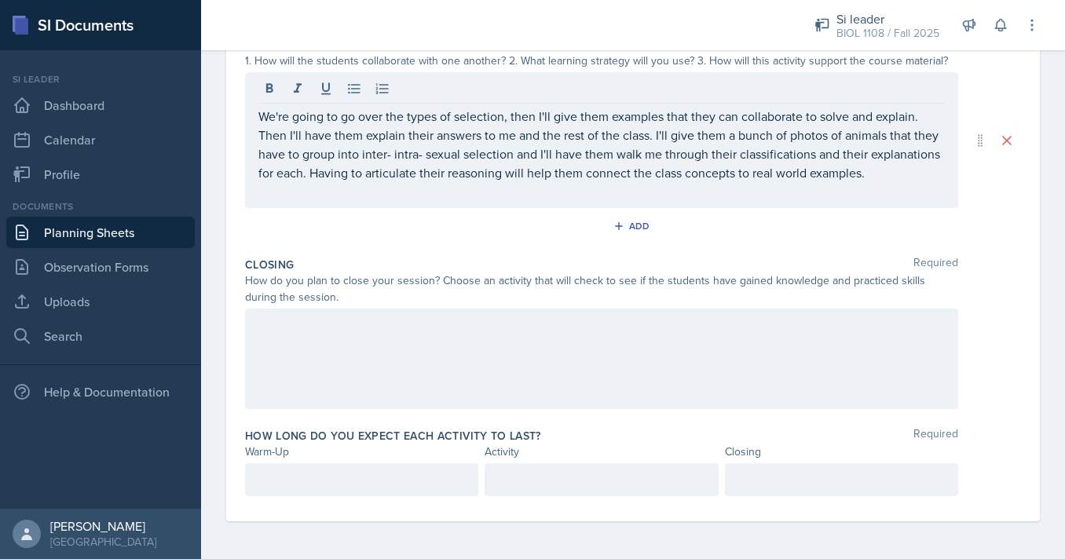
click at [525, 367] on div at bounding box center [601, 359] width 713 height 101
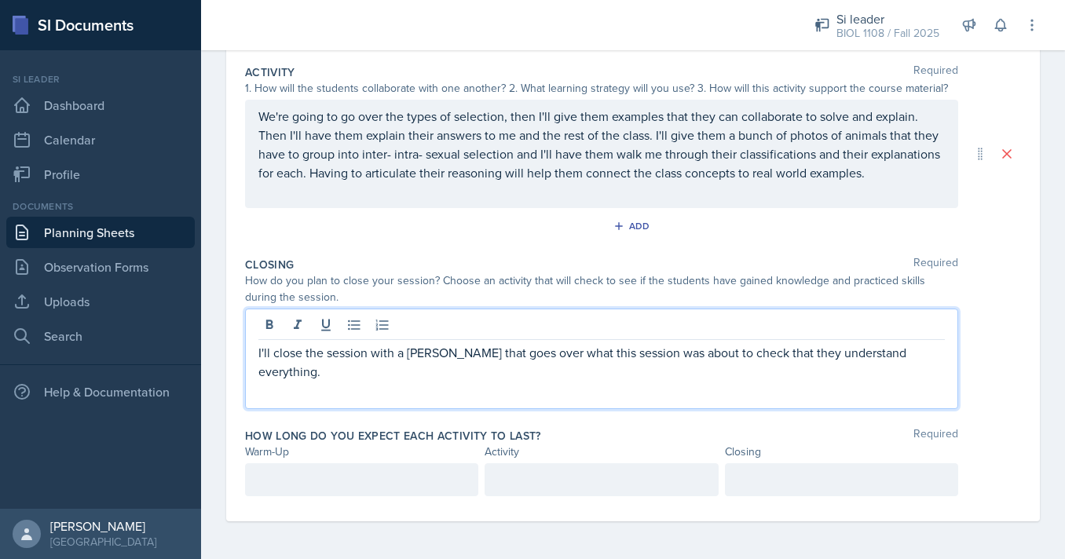
click at [393, 477] on div at bounding box center [361, 479] width 233 height 33
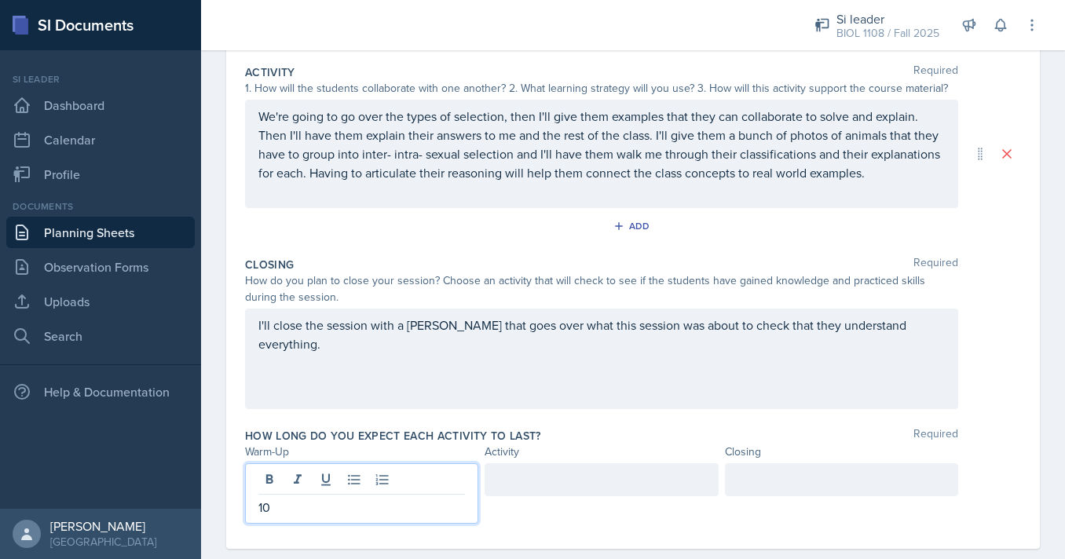
click at [520, 489] on div at bounding box center [601, 479] width 233 height 33
click at [751, 488] on div at bounding box center [841, 479] width 233 height 33
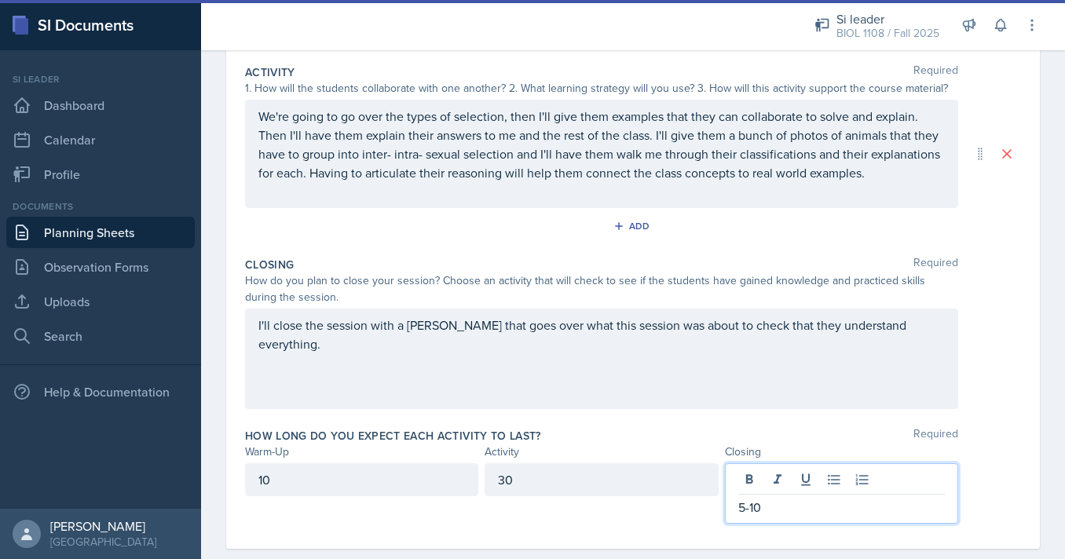
scroll to position [348, 0]
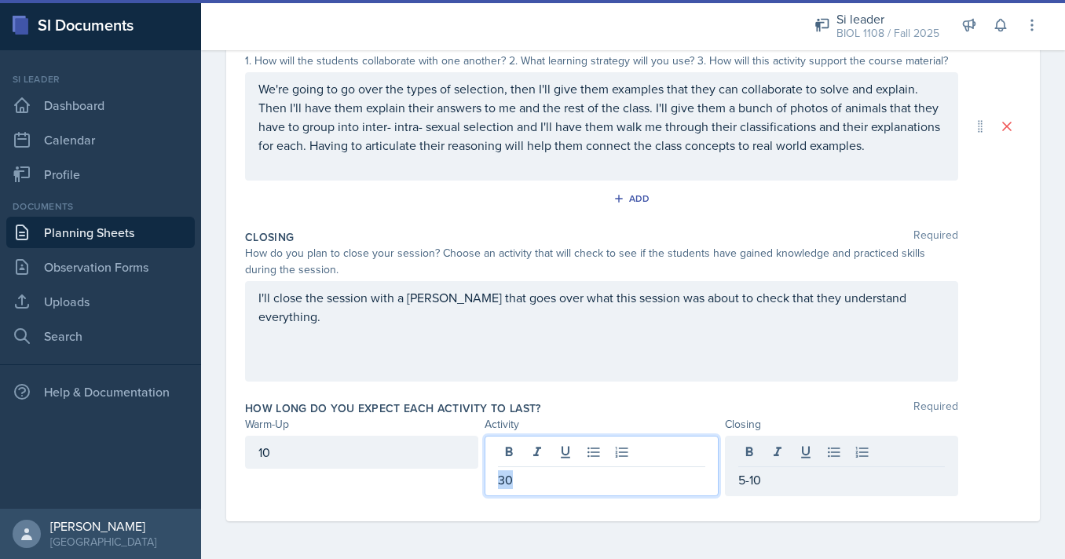
click at [580, 453] on div "30" at bounding box center [601, 466] width 233 height 60
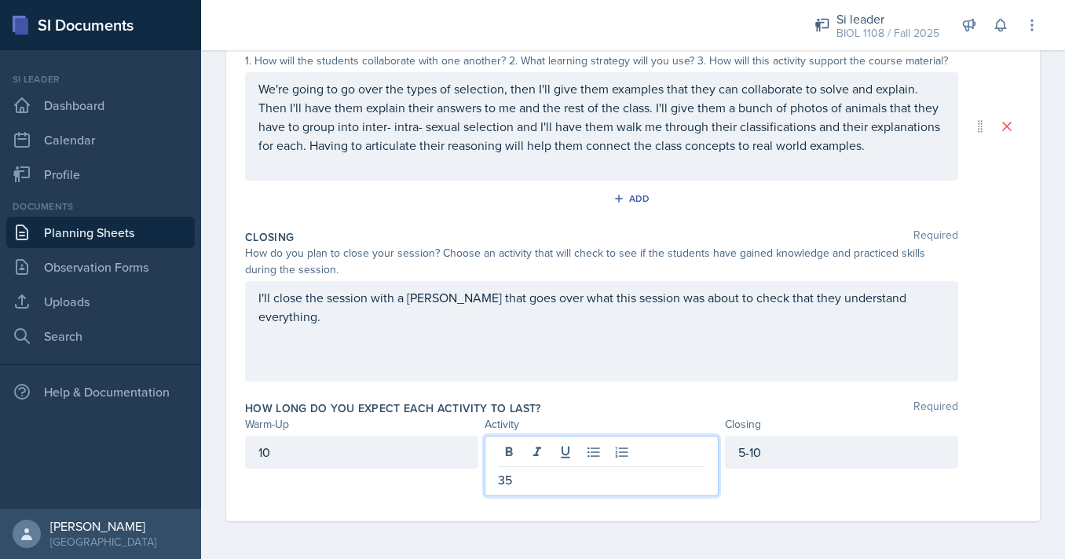
click at [391, 492] on div "10" at bounding box center [361, 466] width 233 height 60
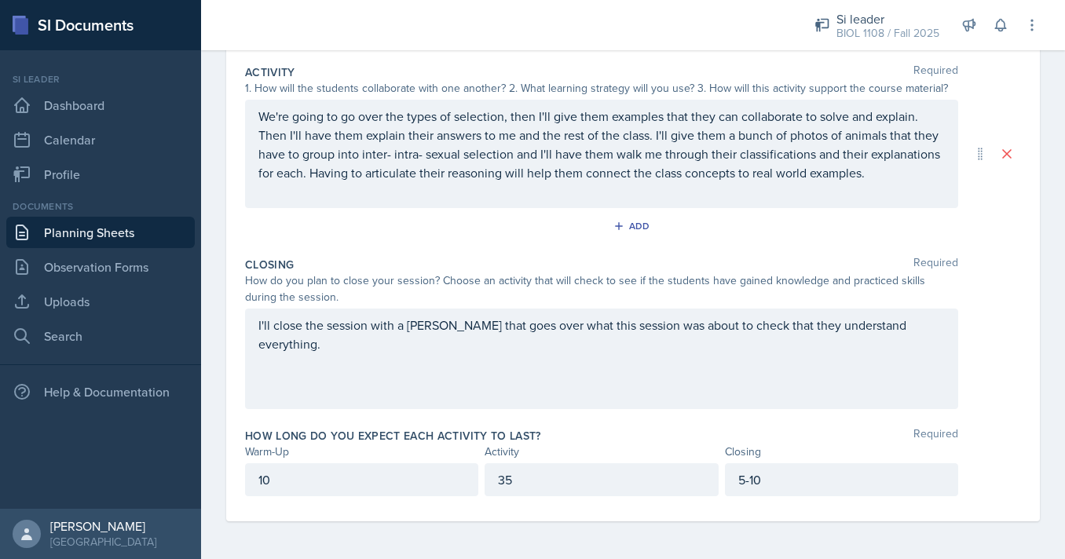
scroll to position [320, 0]
click at [748, 478] on div "5-10" at bounding box center [841, 479] width 233 height 33
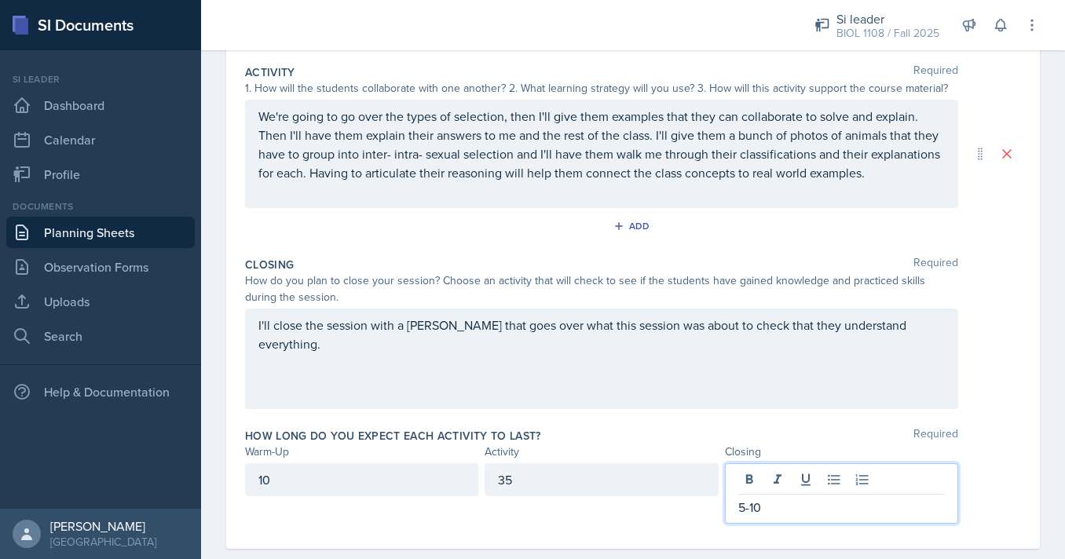
click at [749, 505] on p "5-10" at bounding box center [841, 507] width 207 height 19
click at [716, 453] on div "Activity" at bounding box center [601, 452] width 233 height 16
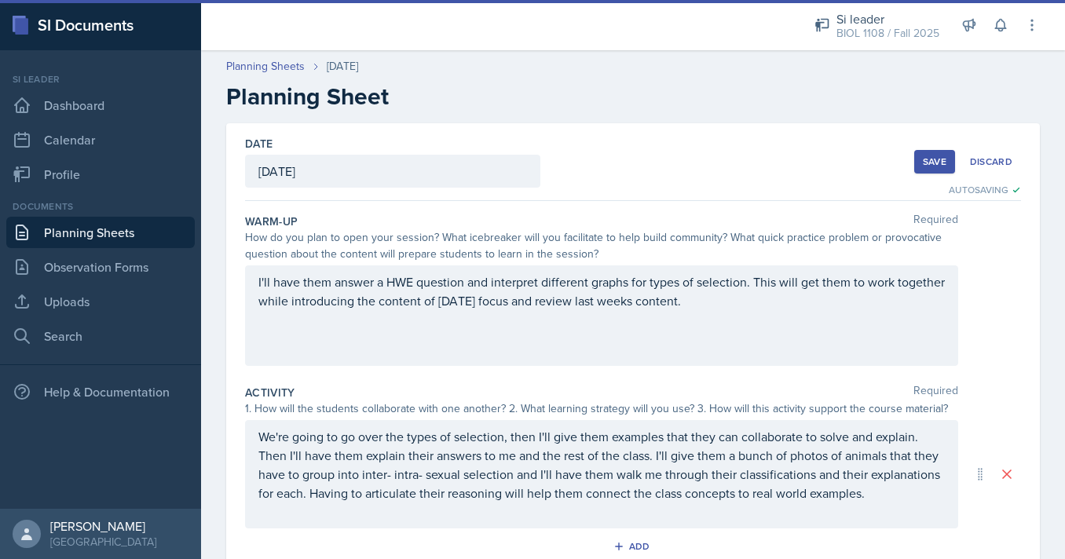
scroll to position [55, 0]
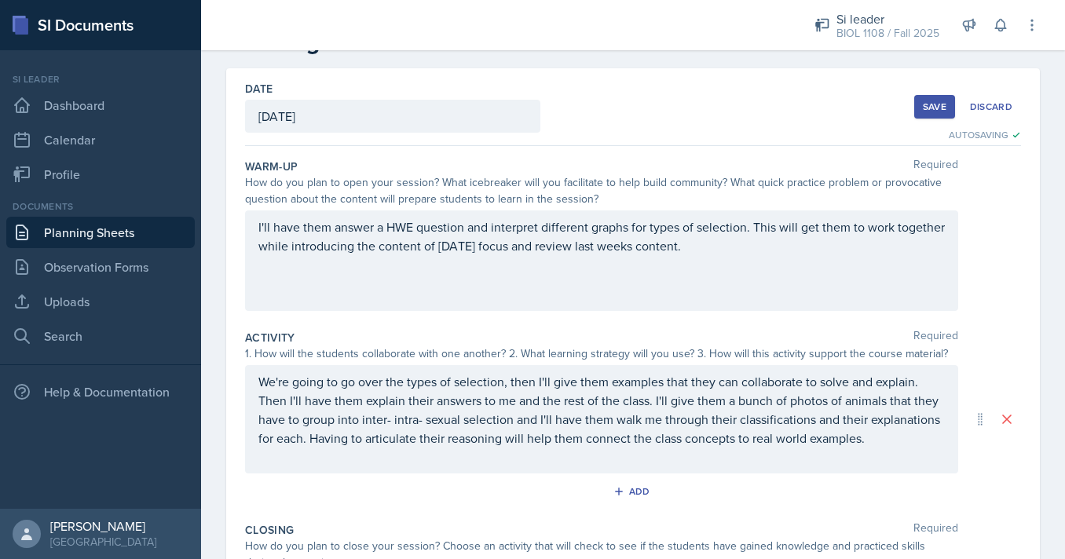
click at [931, 107] on div "Save" at bounding box center [935, 107] width 24 height 13
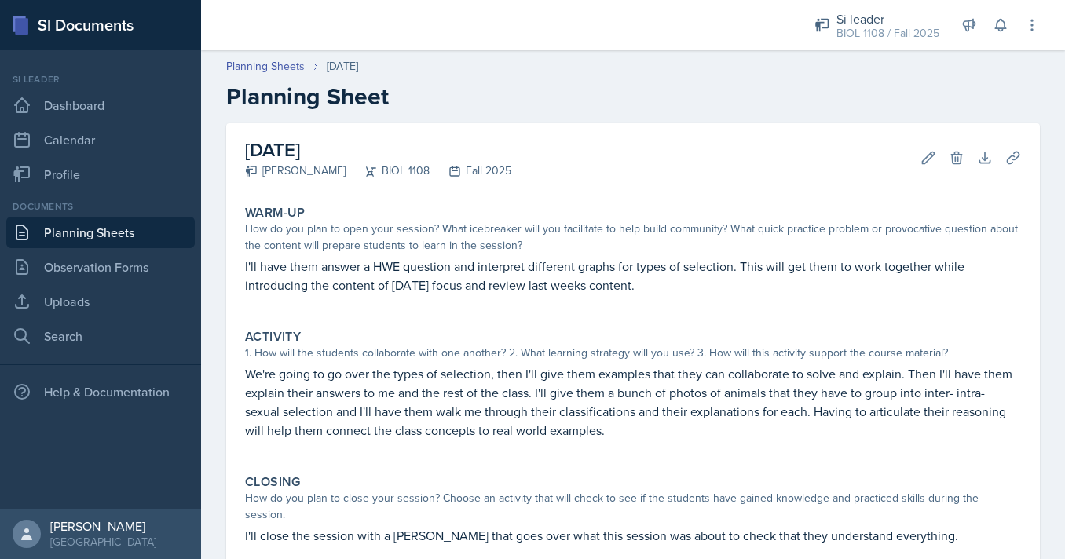
scroll to position [167, 0]
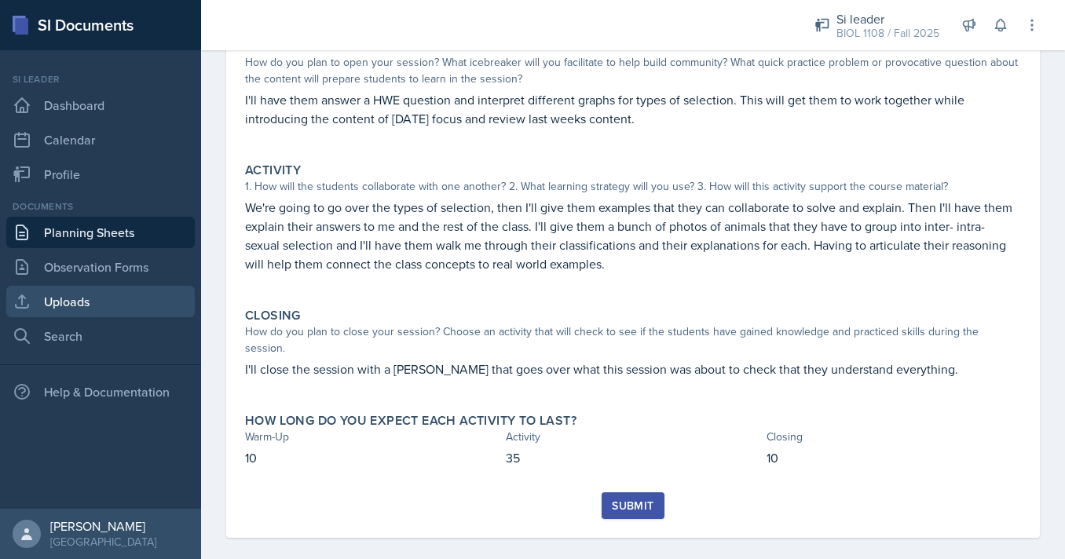
click at [79, 298] on link "Uploads" at bounding box center [100, 301] width 188 height 31
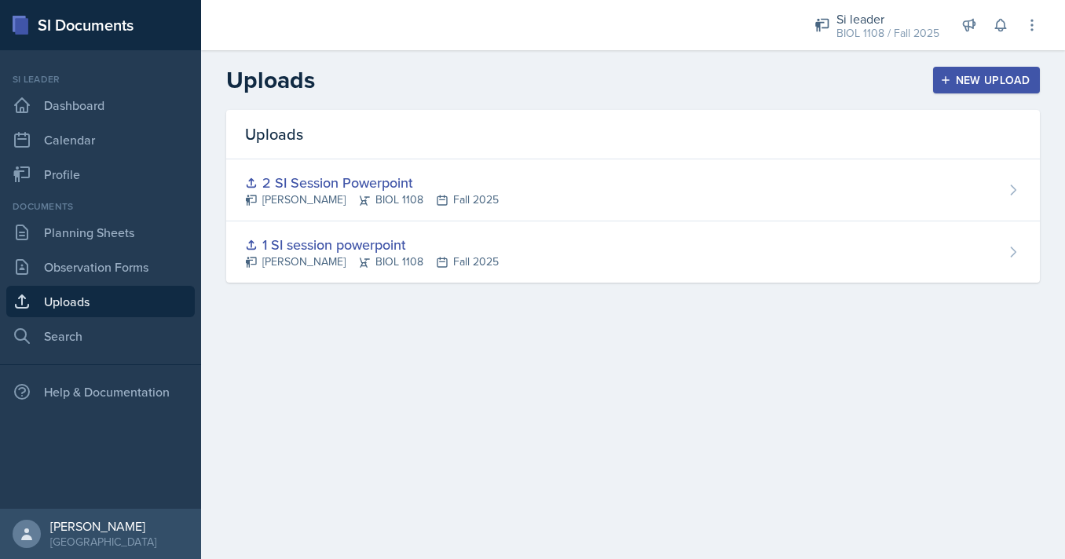
click at [944, 82] on icon "button" at bounding box center [945, 80] width 11 height 11
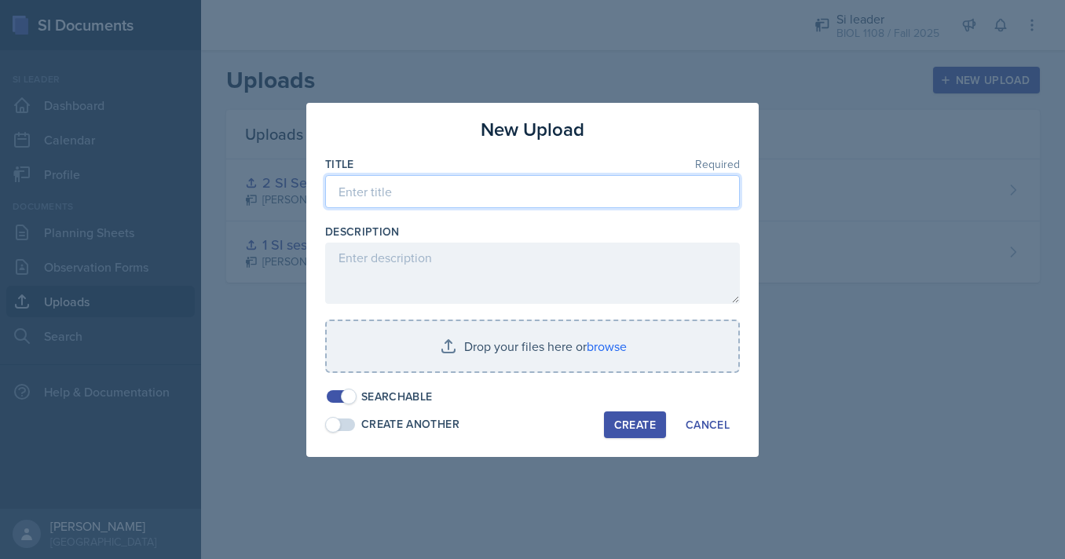
click at [496, 182] on input at bounding box center [532, 191] width 415 height 33
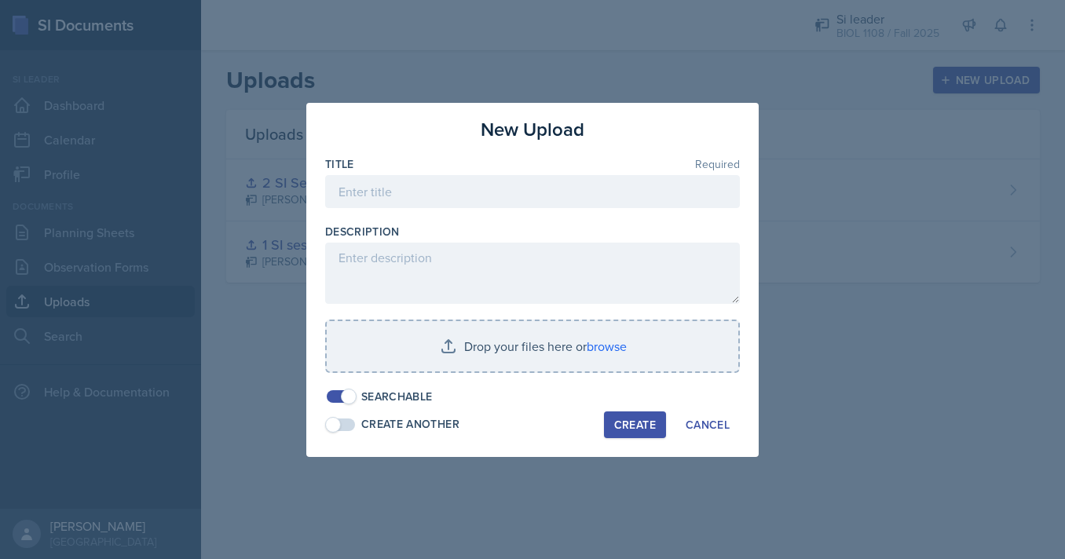
click at [281, 313] on div at bounding box center [532, 279] width 1065 height 559
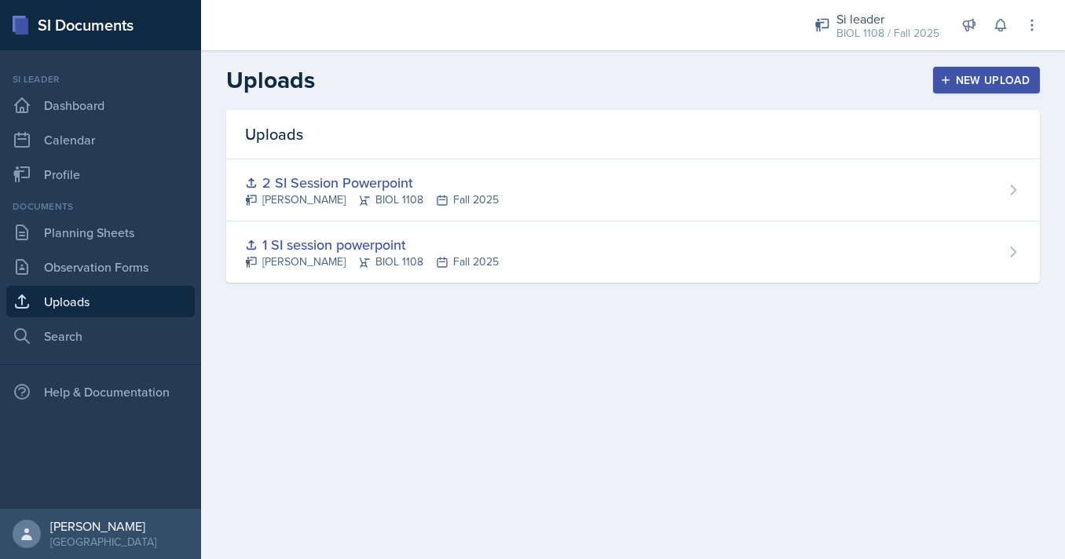
click at [957, 74] on div "New Upload" at bounding box center [986, 80] width 87 height 13
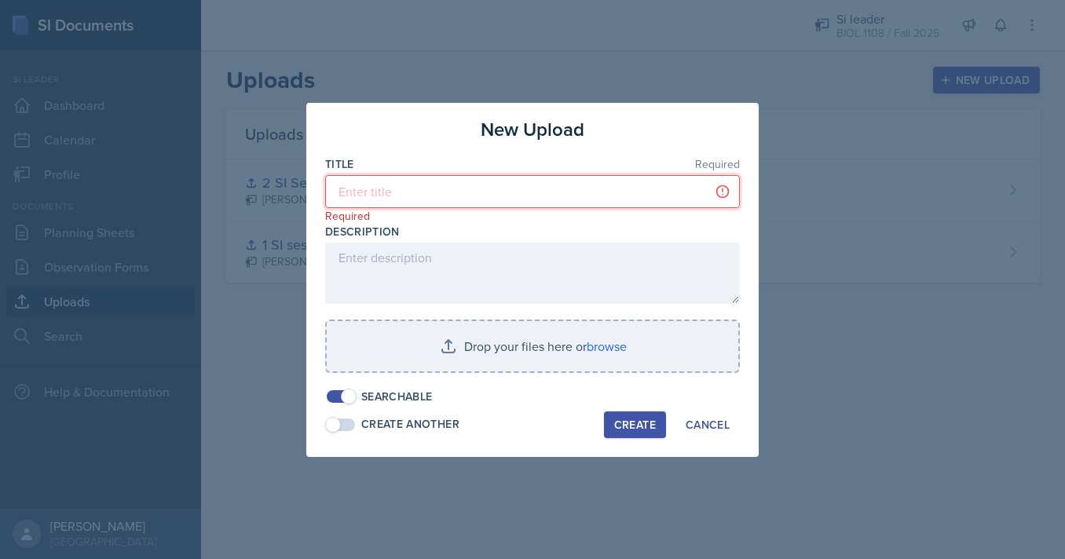
click at [492, 181] on input at bounding box center [532, 191] width 415 height 33
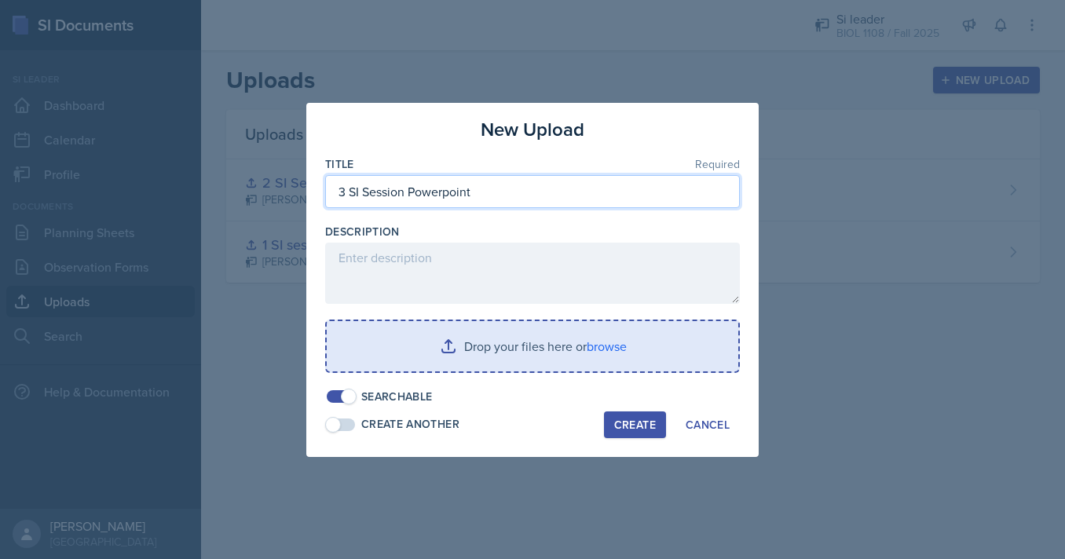
type input "3 SI Session Powerpoint"
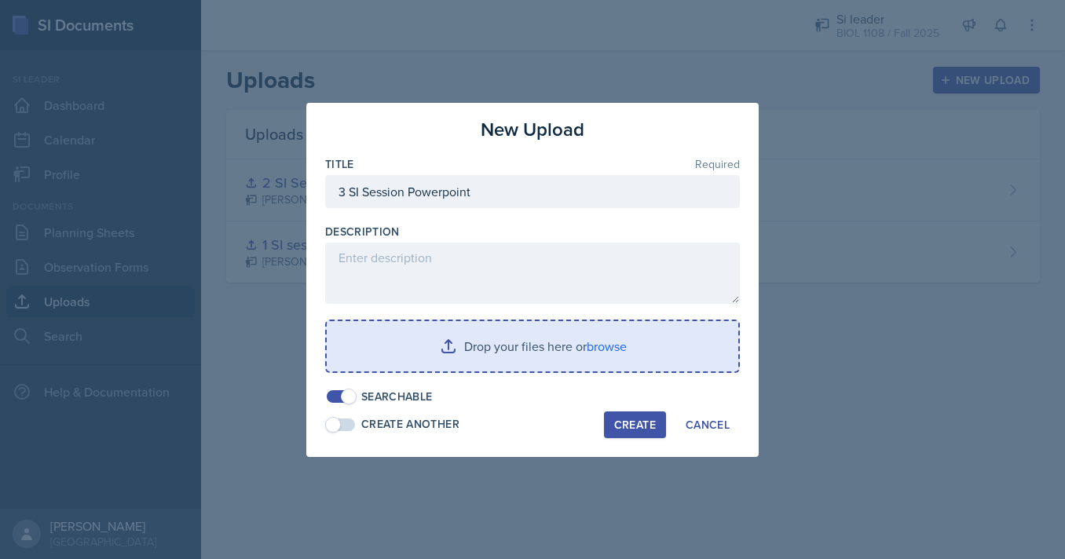
click at [475, 331] on input "file" at bounding box center [533, 346] width 412 height 50
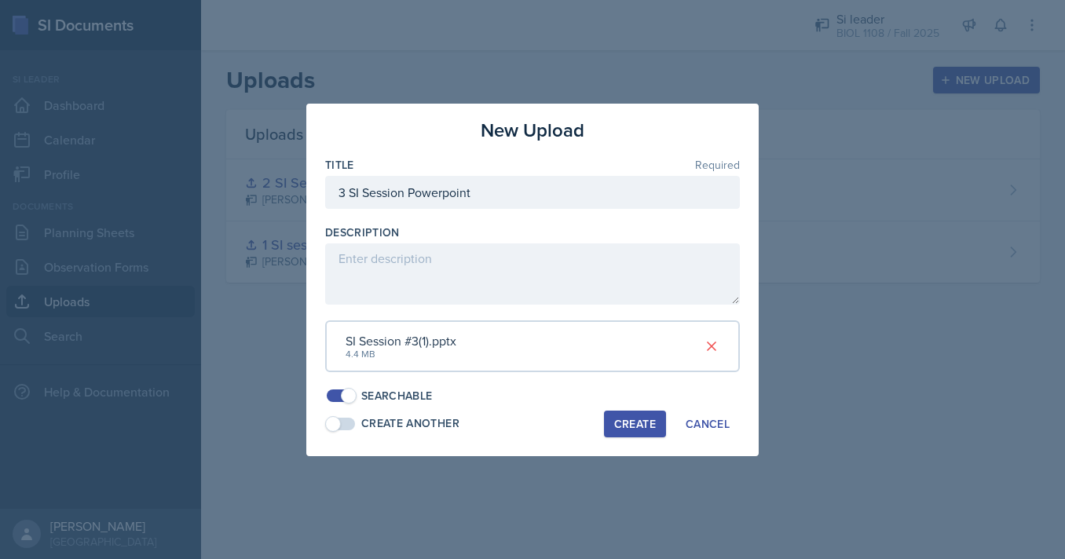
click at [657, 423] on button "Create" at bounding box center [635, 424] width 62 height 27
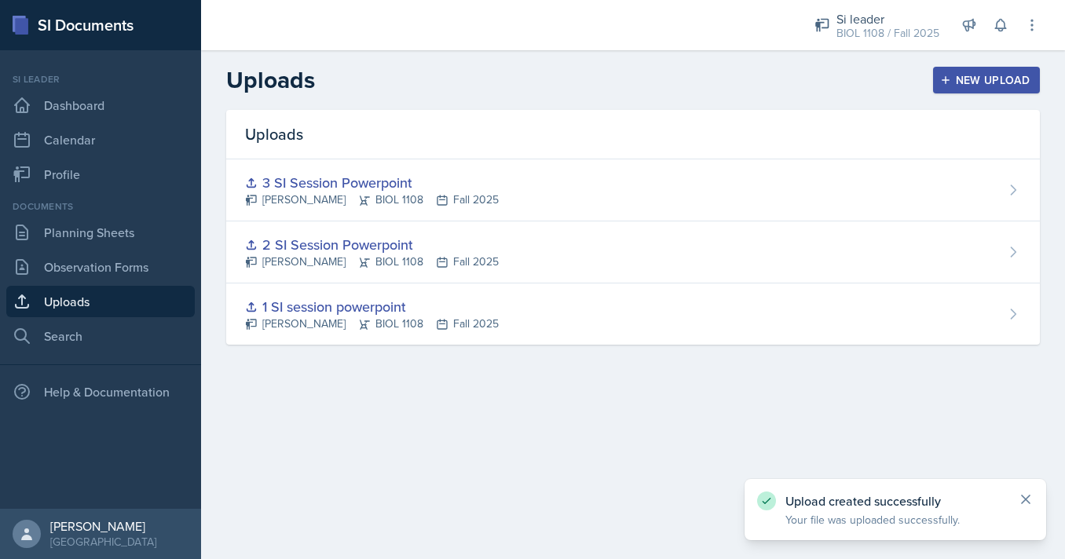
click at [1023, 495] on icon at bounding box center [1026, 500] width 16 height 16
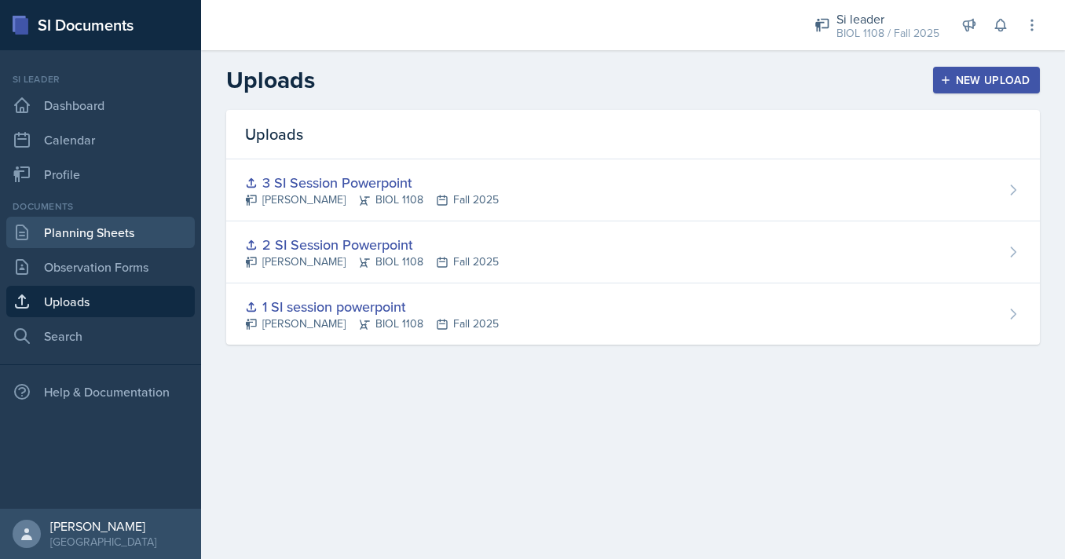
click at [101, 248] on link "Planning Sheets" at bounding box center [100, 232] width 188 height 31
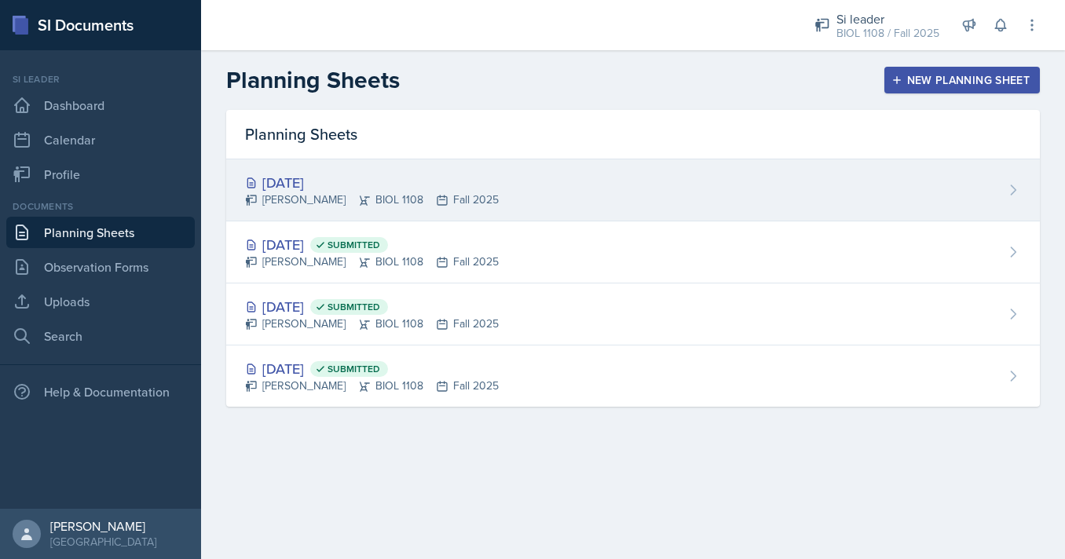
click at [795, 179] on div "[DATE] [PERSON_NAME] BIOL 1108 Fall 2025" at bounding box center [633, 190] width 814 height 62
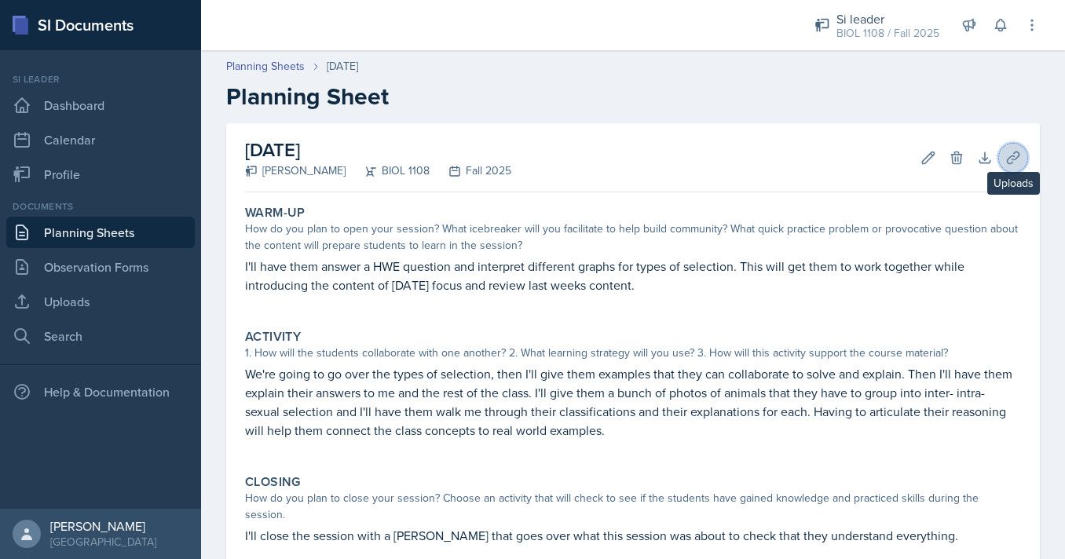
click at [1023, 153] on button "Uploads" at bounding box center [1013, 158] width 28 height 28
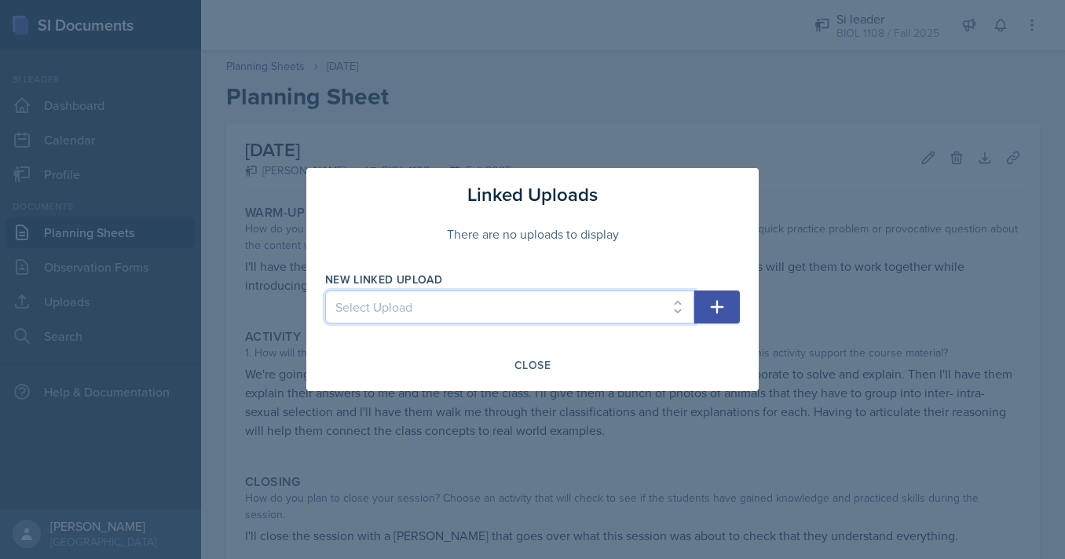
select select "81463d53-4108-4599-ac7a-e57af2dd8a5b"
click option "3 SI Session Powerpoint" at bounding box center [0, 0] width 0 height 0
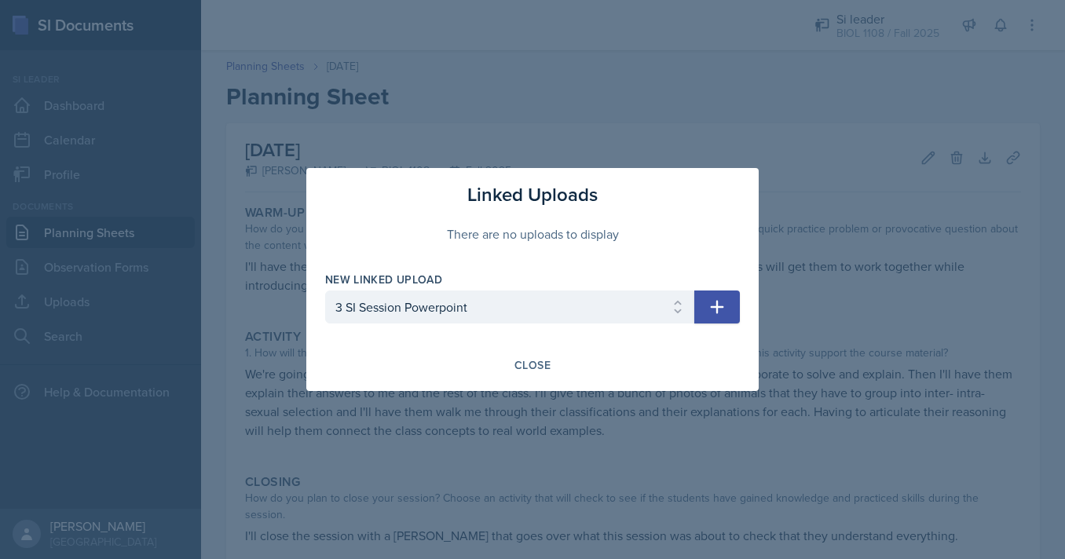
click at [723, 309] on icon "button" at bounding box center [717, 307] width 19 height 19
select select
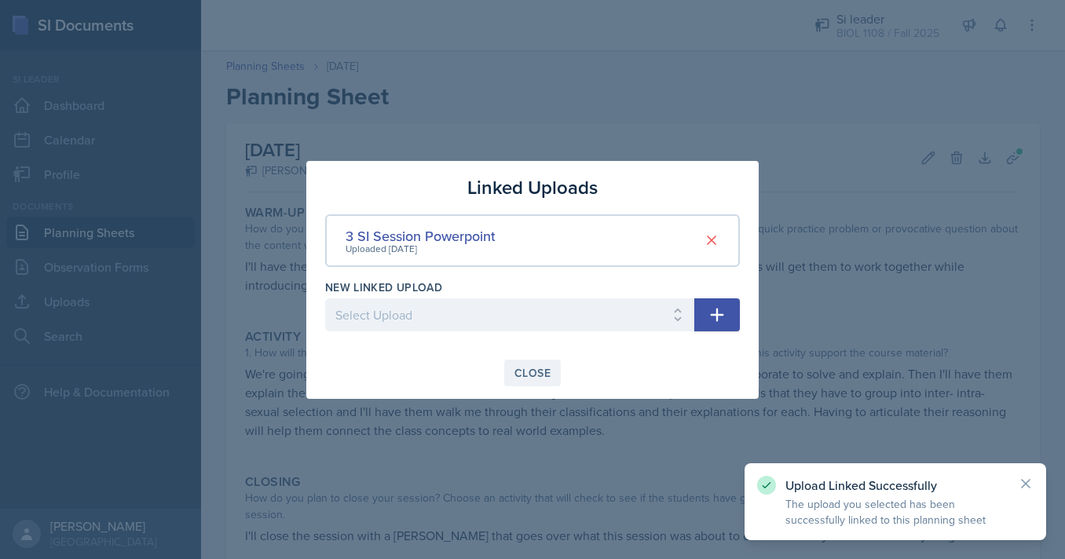
click at [538, 371] on div "Close" at bounding box center [532, 373] width 36 height 13
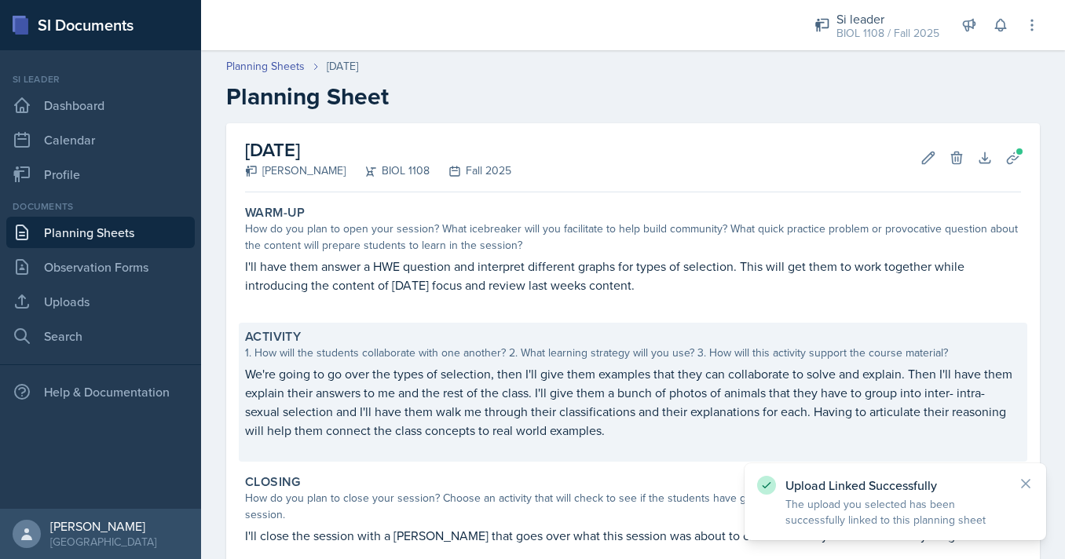
scroll to position [167, 0]
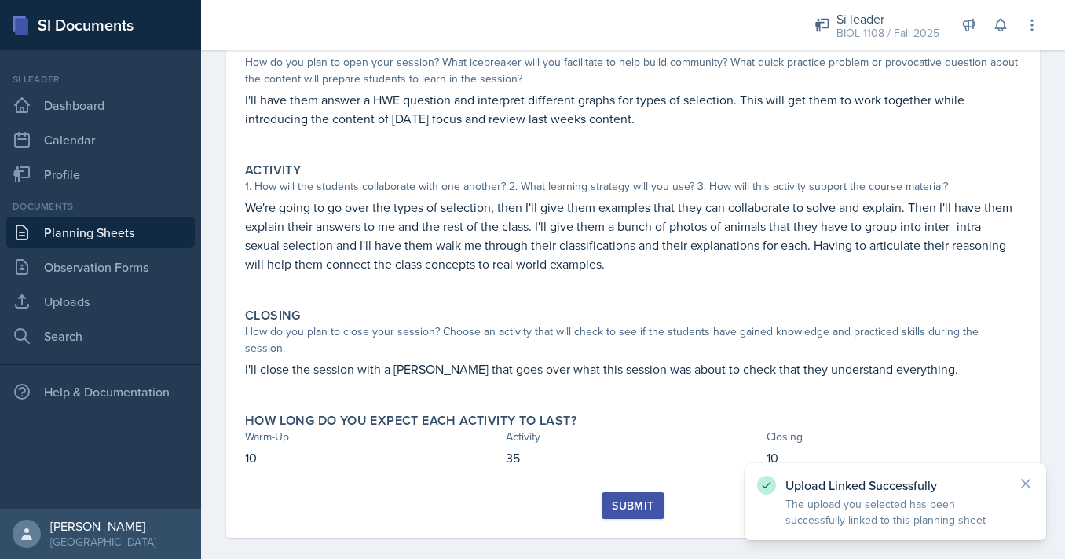
click at [634, 500] on div "Submit" at bounding box center [633, 506] width 42 height 13
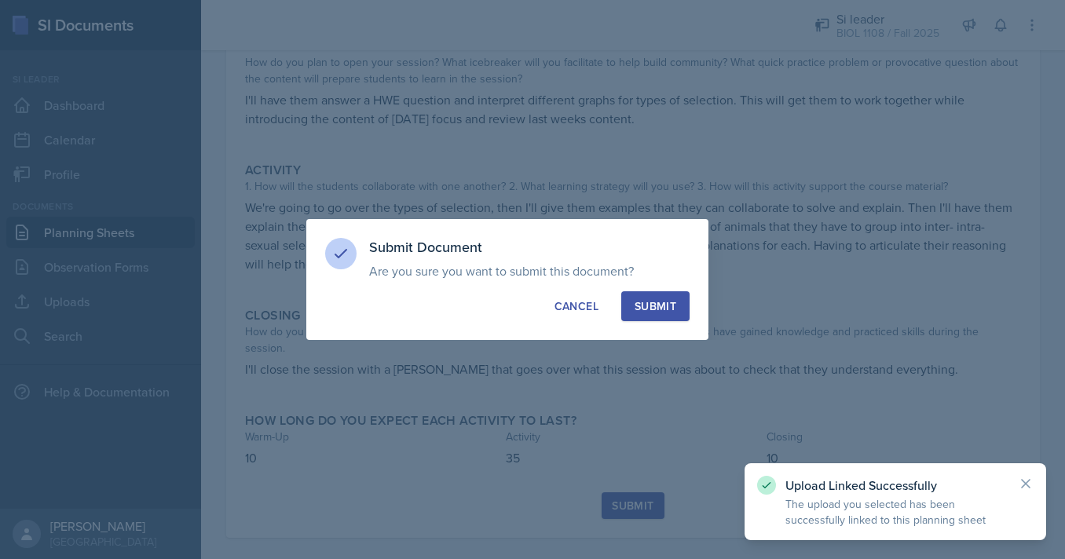
click at [646, 309] on div "Submit" at bounding box center [656, 306] width 42 height 16
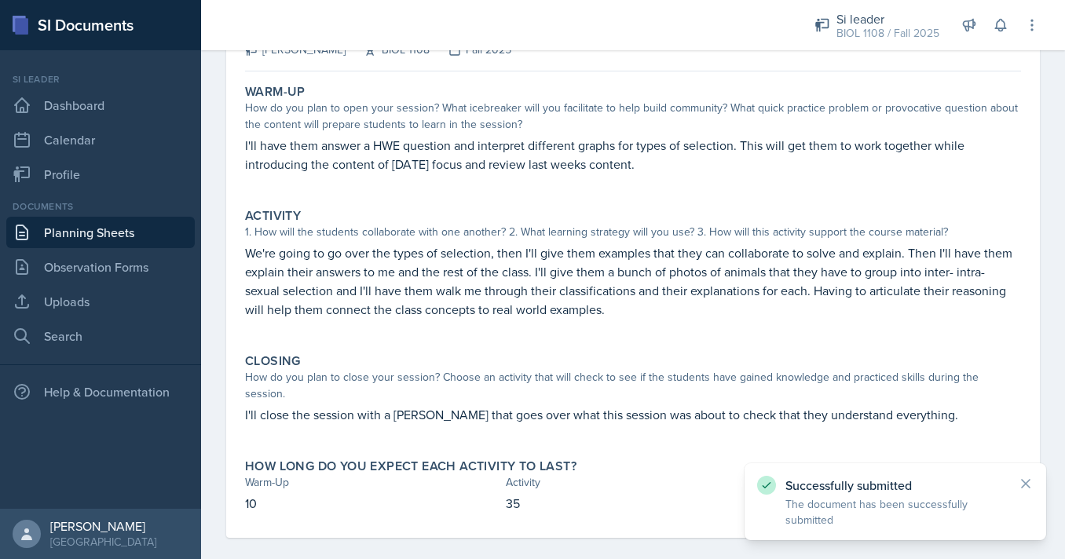
scroll to position [0, 0]
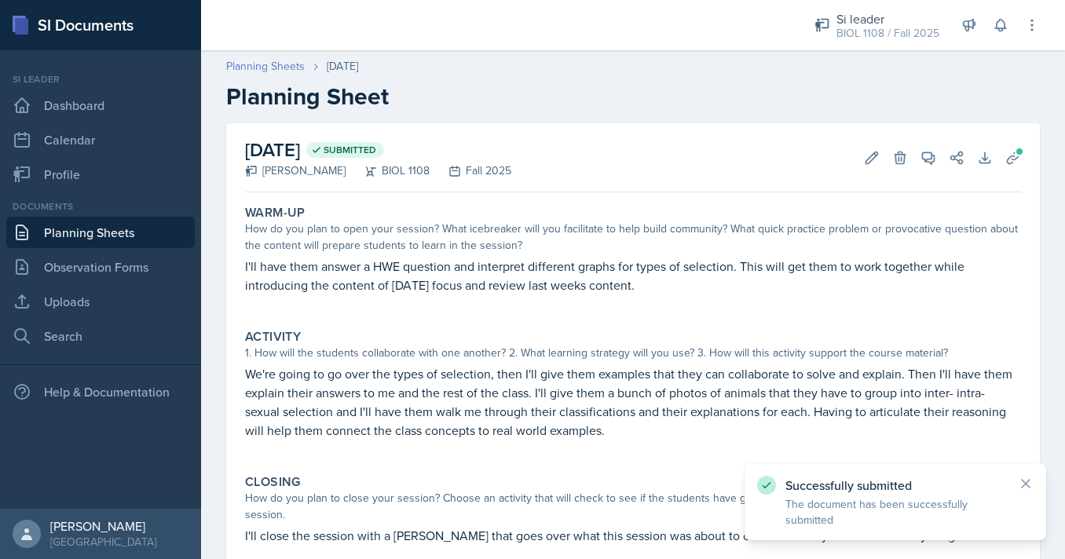
click at [237, 70] on link "Planning Sheets" at bounding box center [265, 66] width 79 height 16
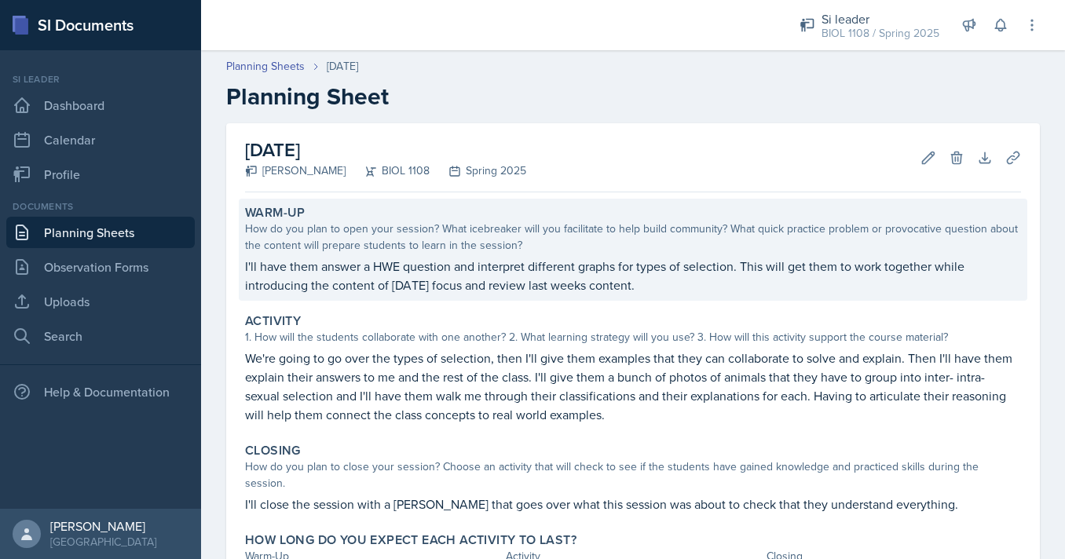
click at [545, 262] on p "I'll have them answer a HWE question and interpret different graphs for types o…" at bounding box center [633, 276] width 776 height 38
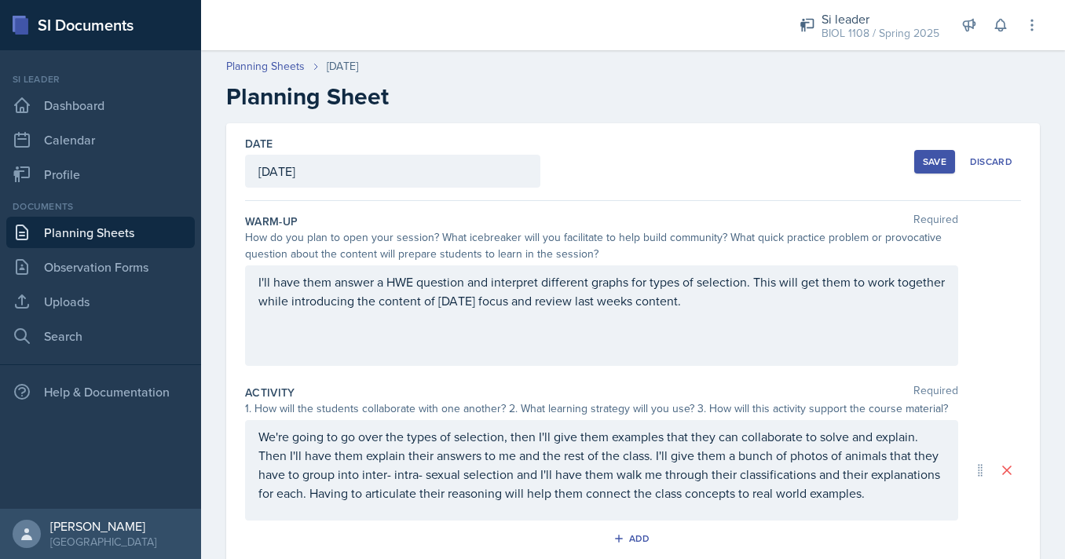
click at [525, 317] on div "I'll have them answer a HWE question and interpret different graphs for types o…" at bounding box center [601, 315] width 713 height 101
click at [525, 310] on p "I'll have them answer a HWE question and interpret different graphs for types o…" at bounding box center [601, 292] width 686 height 38
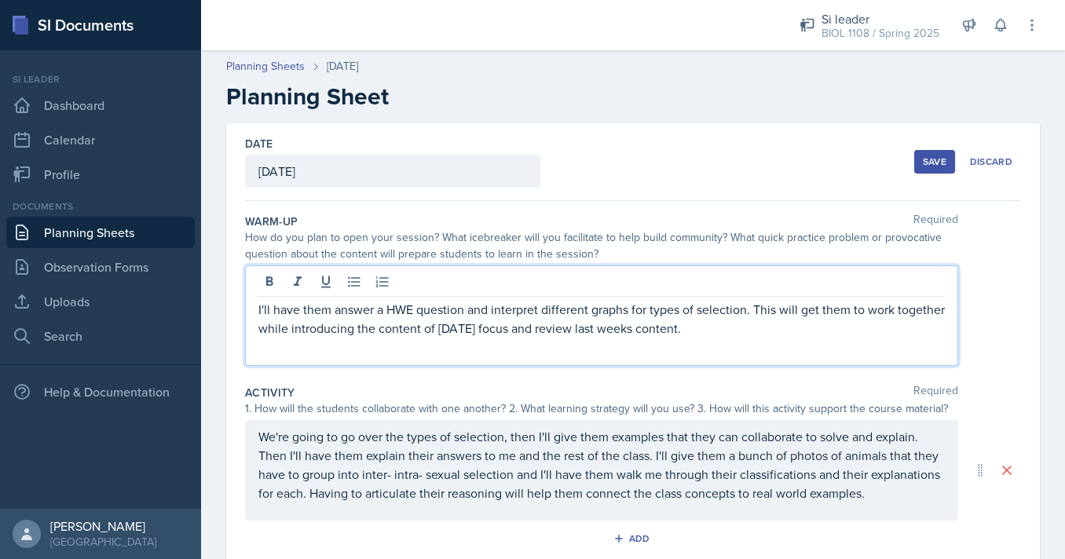
click at [525, 317] on p "I'll have them answer a HWE question and interpret different graphs for types o…" at bounding box center [601, 319] width 686 height 38
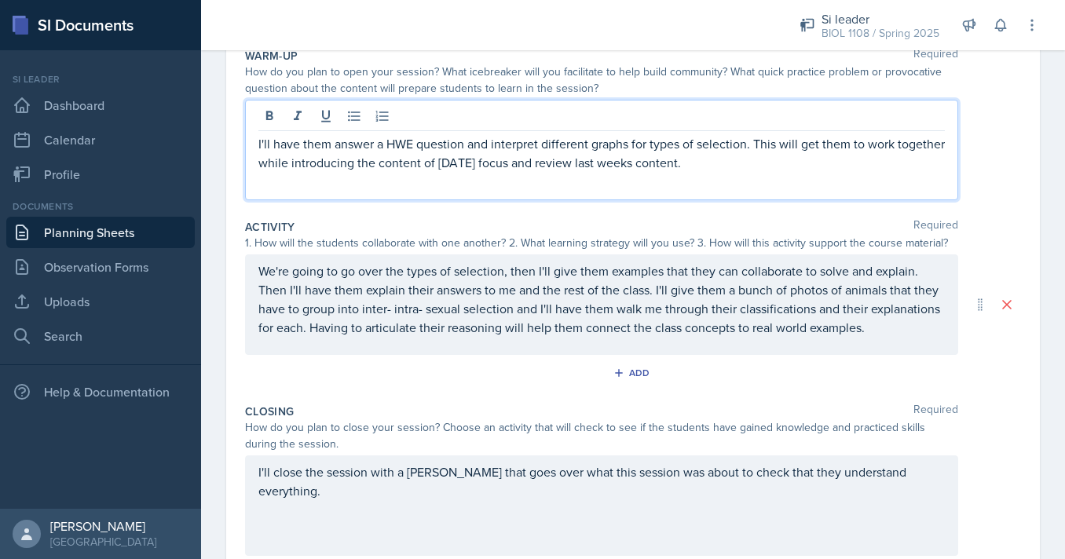
scroll to position [177, 0]
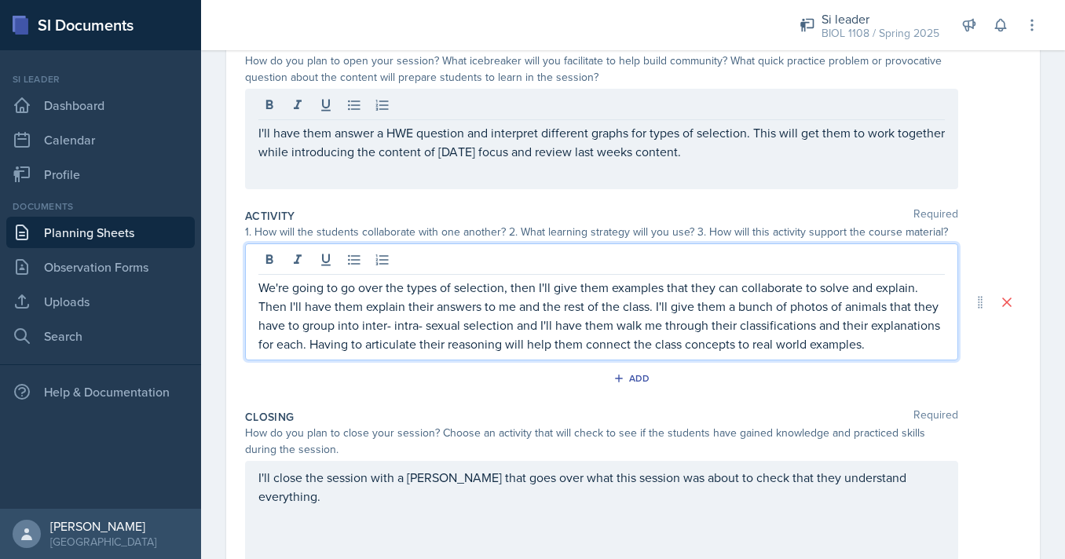
click at [576, 273] on div "We're going to go over the types of selection, then I'll give them examples tha…" at bounding box center [601, 301] width 713 height 117
click at [576, 273] on div at bounding box center [601, 262] width 686 height 26
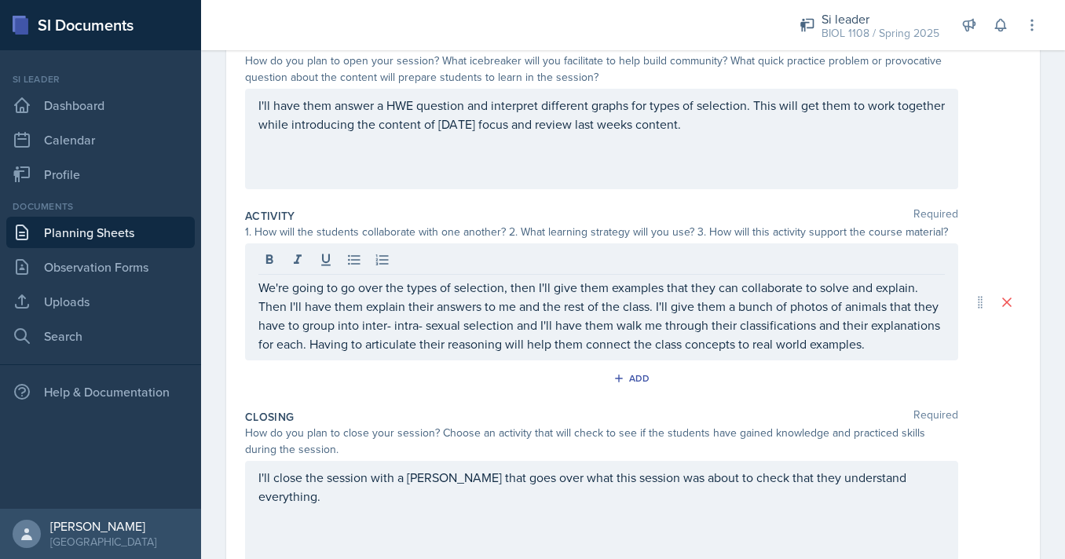
click at [576, 273] on div at bounding box center [601, 262] width 686 height 26
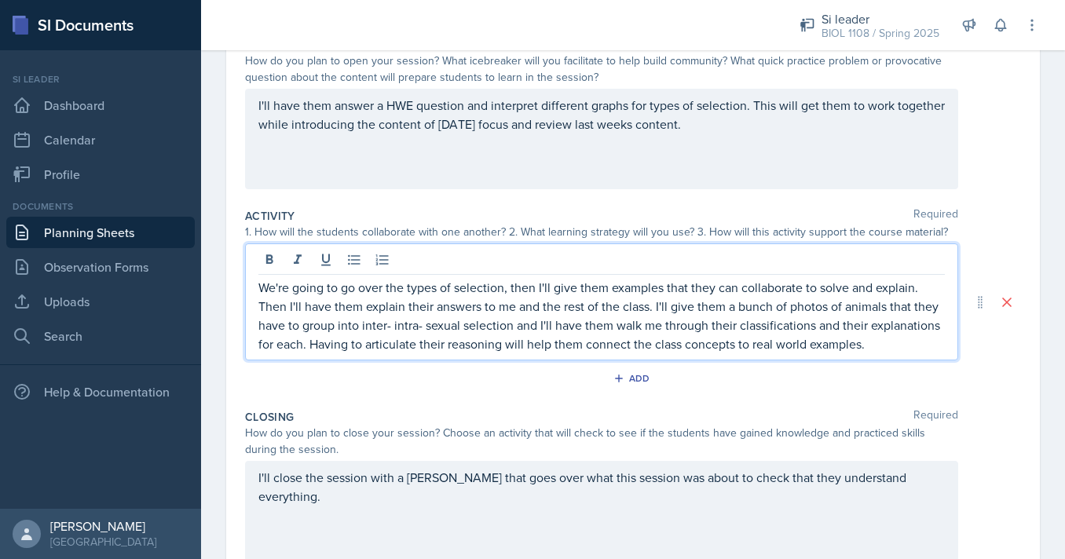
click at [576, 318] on p "We're going to go over the types of selection, then I'll give them examples tha…" at bounding box center [601, 315] width 686 height 75
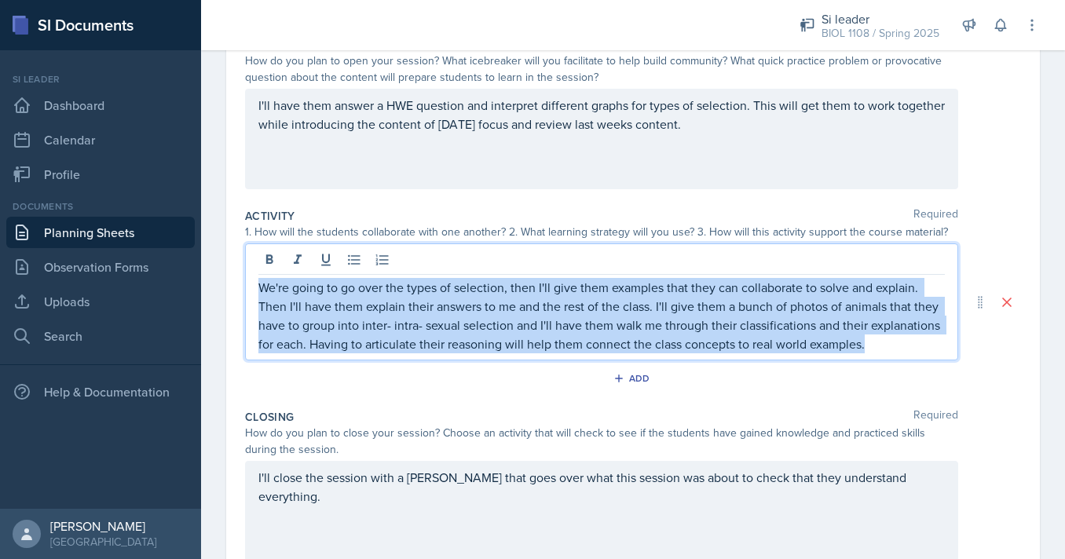
click at [576, 318] on p "We're going to go over the types of selection, then I'll give them examples tha…" at bounding box center [601, 315] width 686 height 75
copy p "We're going to go over the types of selection, then I'll give them examples tha…"
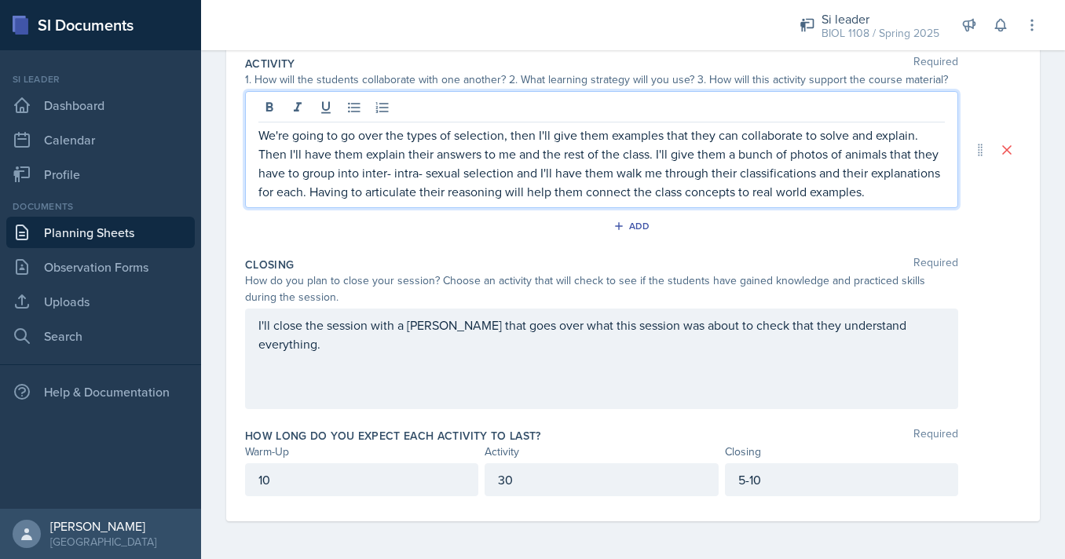
click at [558, 342] on div "I'll close the session with a [PERSON_NAME] that goes over what this session wa…" at bounding box center [601, 359] width 713 height 101
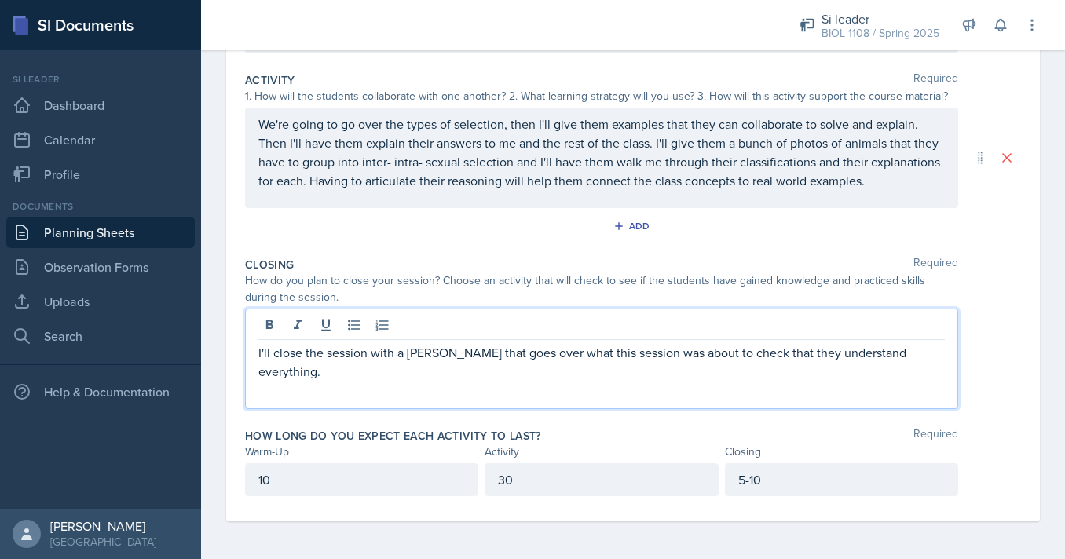
scroll to position [313, 0]
click at [558, 347] on p "I'll close the session with a [PERSON_NAME] that goes over what this session wa…" at bounding box center [601, 362] width 686 height 38
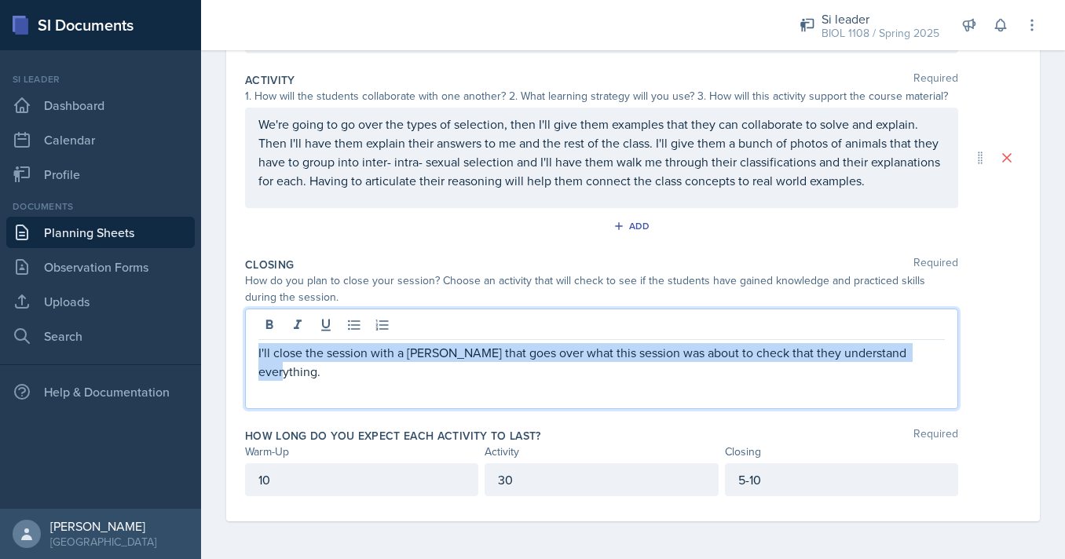
click at [558, 347] on p "I'll close the session with a [PERSON_NAME] that goes over what this session wa…" at bounding box center [601, 362] width 686 height 38
copy p "I'll close the session with a [PERSON_NAME] that goes over what this session wa…"
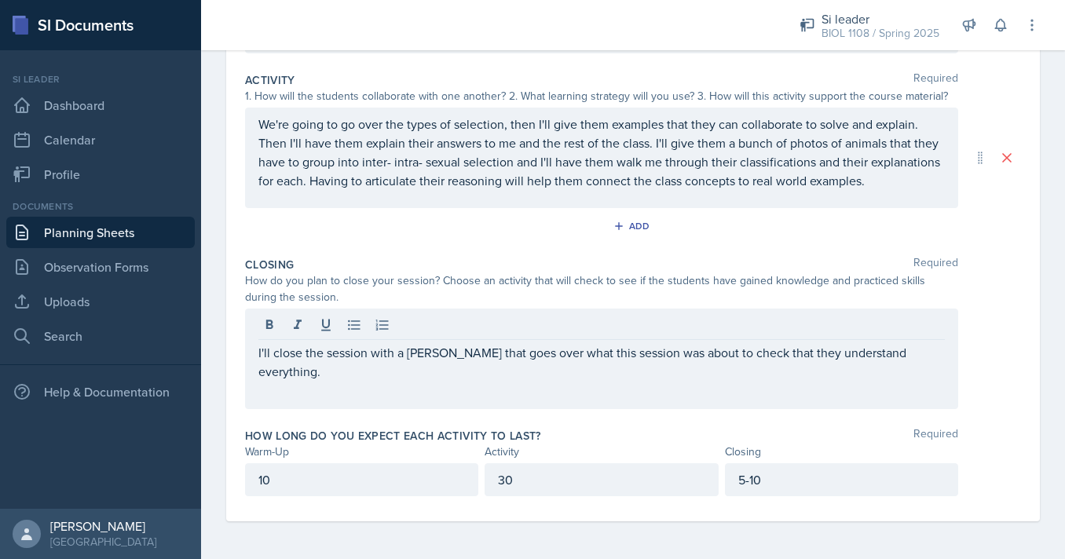
click at [629, 437] on div "How long do you expect each activity to last? Required" at bounding box center [633, 436] width 776 height 16
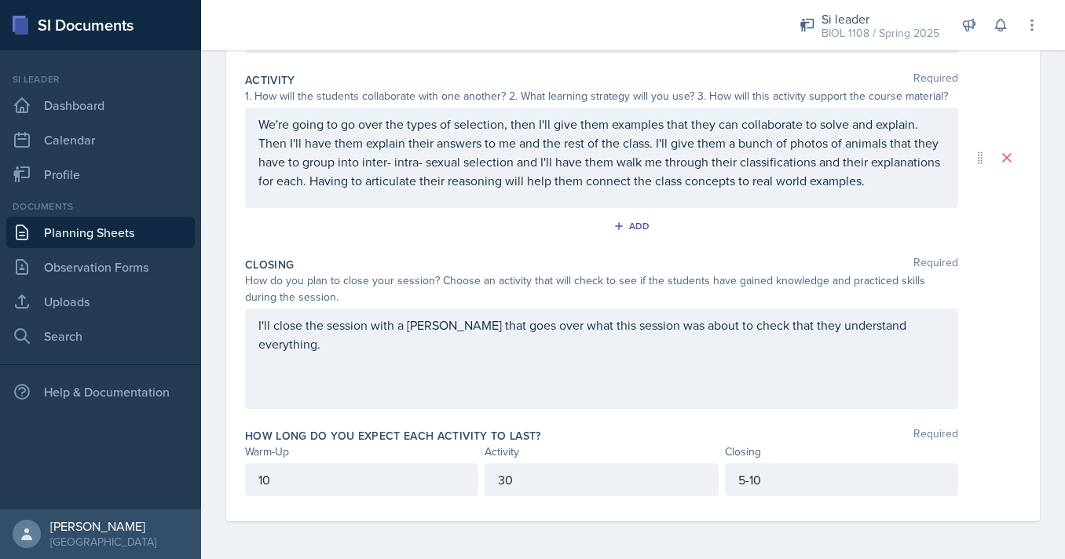
click at [518, 480] on div "30" at bounding box center [601, 479] width 233 height 33
